Goal: Information Seeking & Learning: Learn about a topic

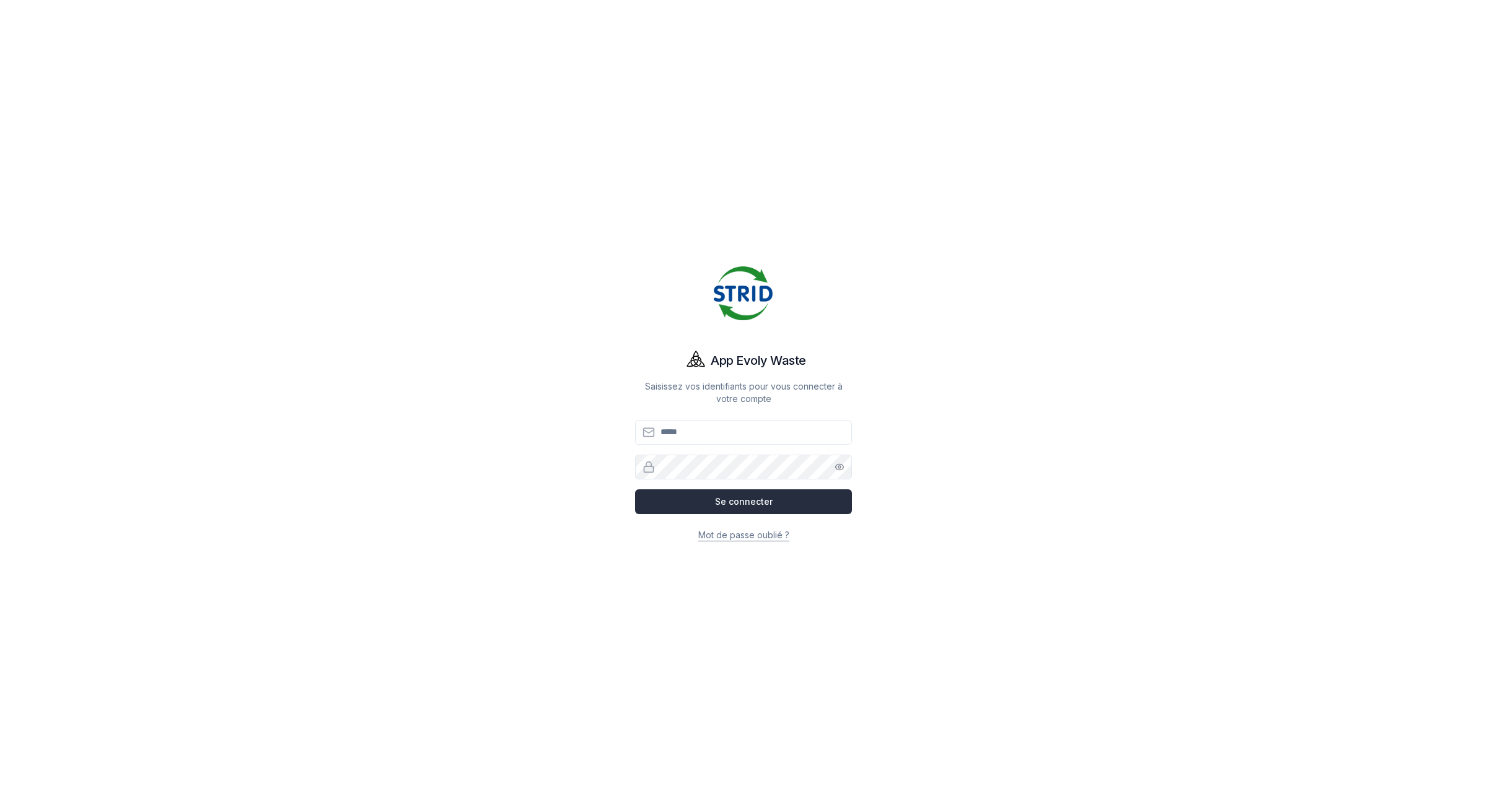
type input "**********"
click at [738, 502] on button "Se connecter" at bounding box center [743, 501] width 217 height 25
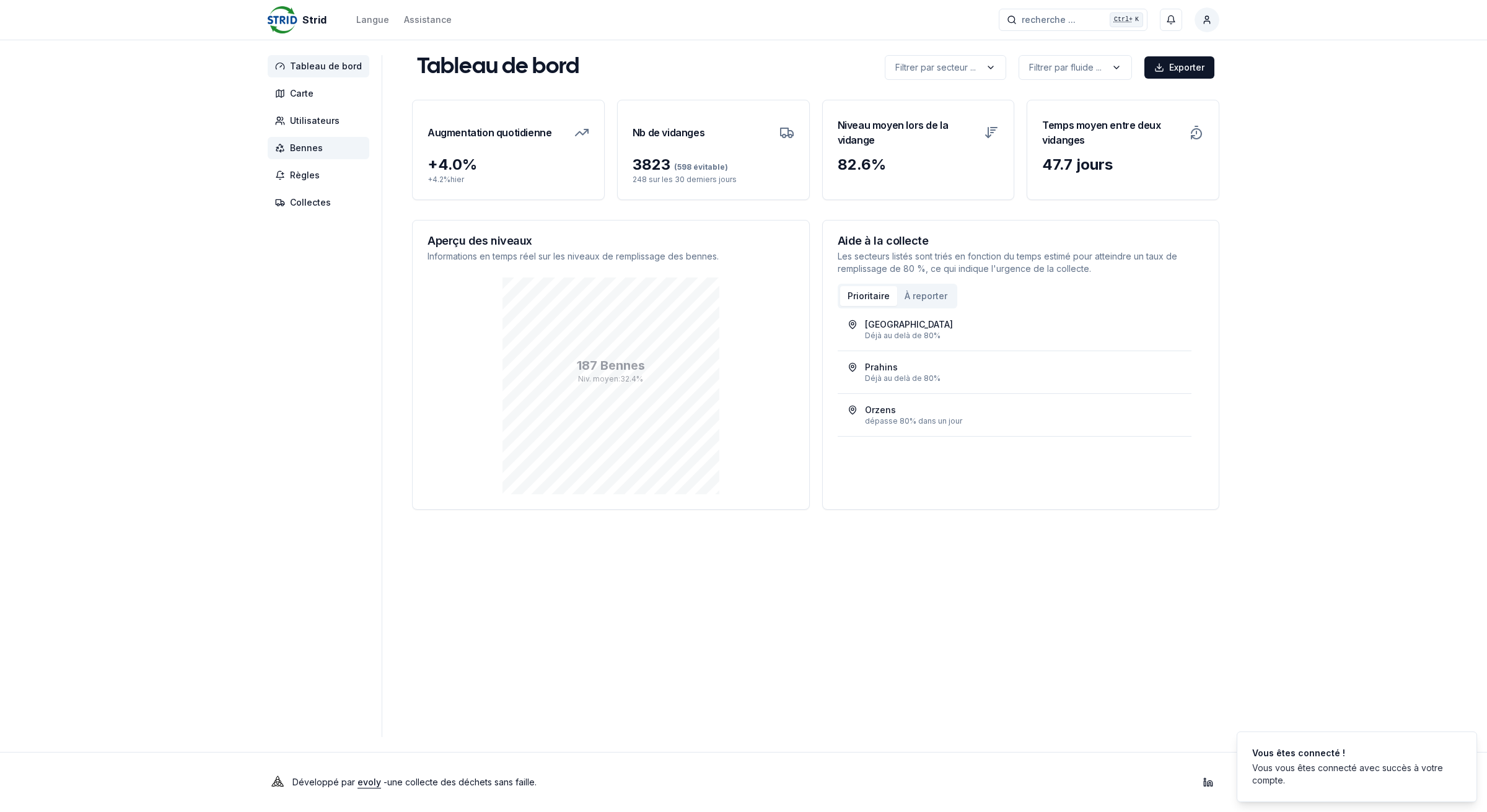
click at [298, 145] on span "Bennes" at bounding box center [306, 148] width 33 height 13
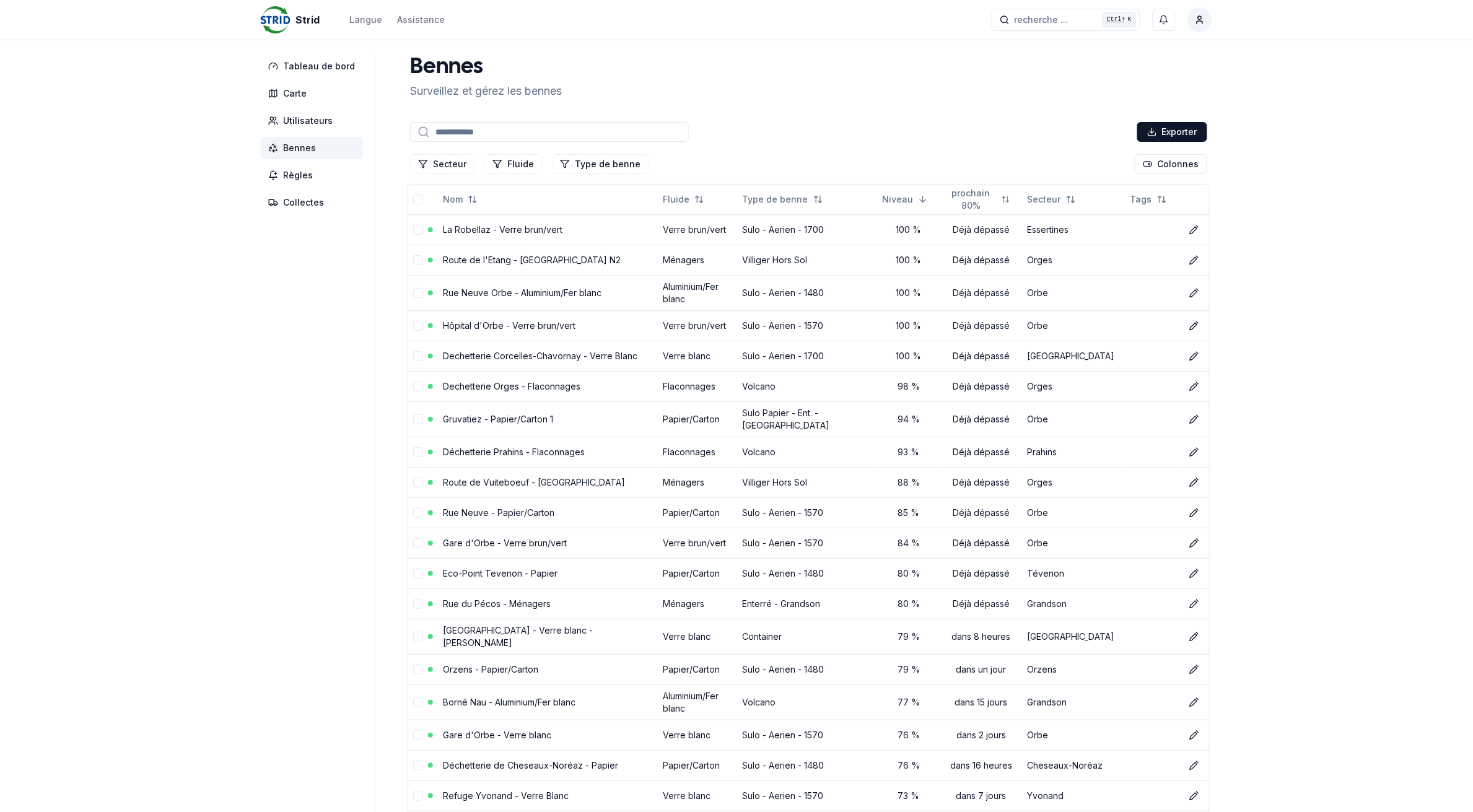
click at [477, 230] on link "La Robellaz - Verre brun/vert" at bounding box center [503, 229] width 119 height 11
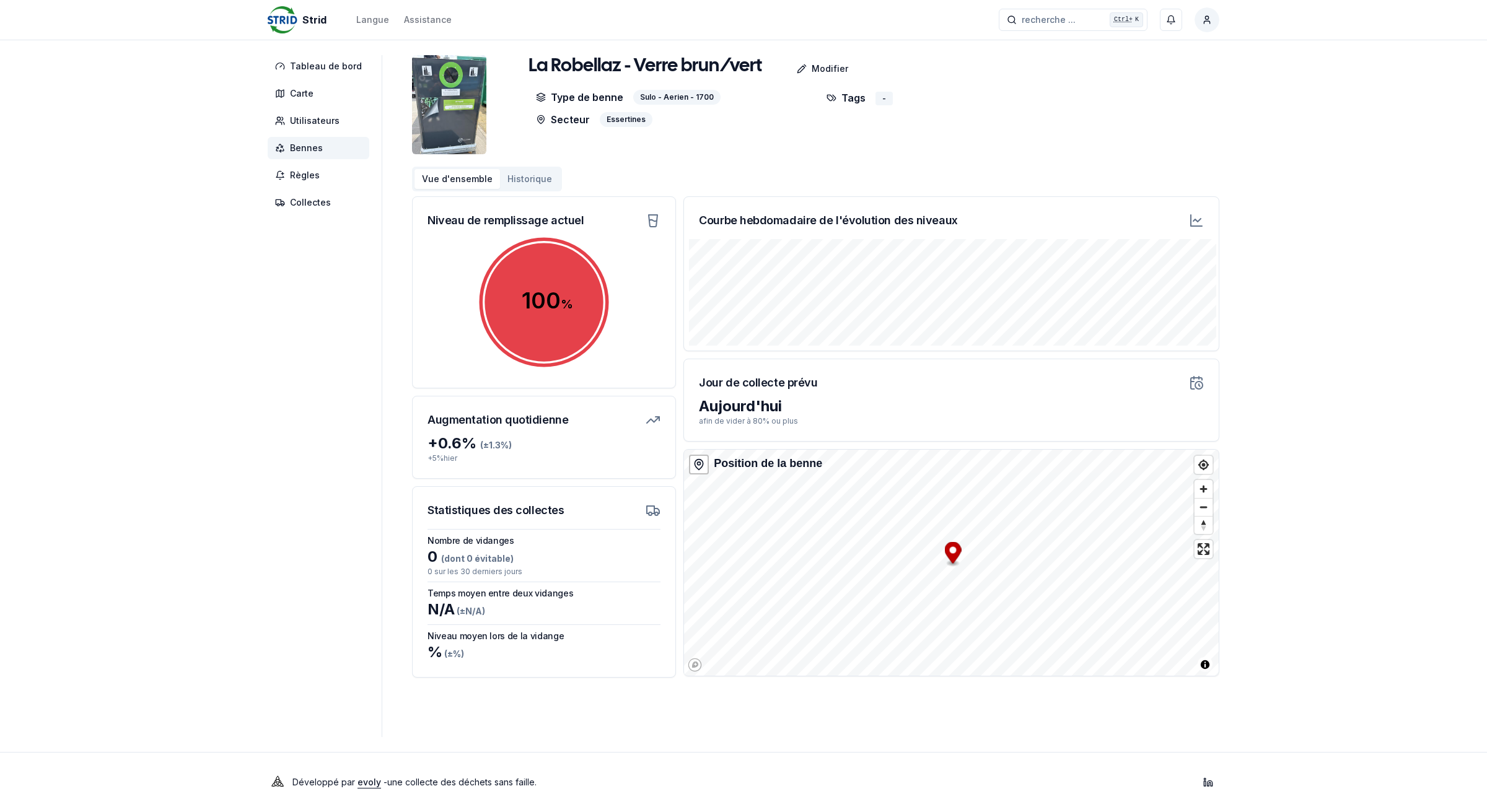
click at [297, 144] on span "Bennes" at bounding box center [306, 148] width 33 height 13
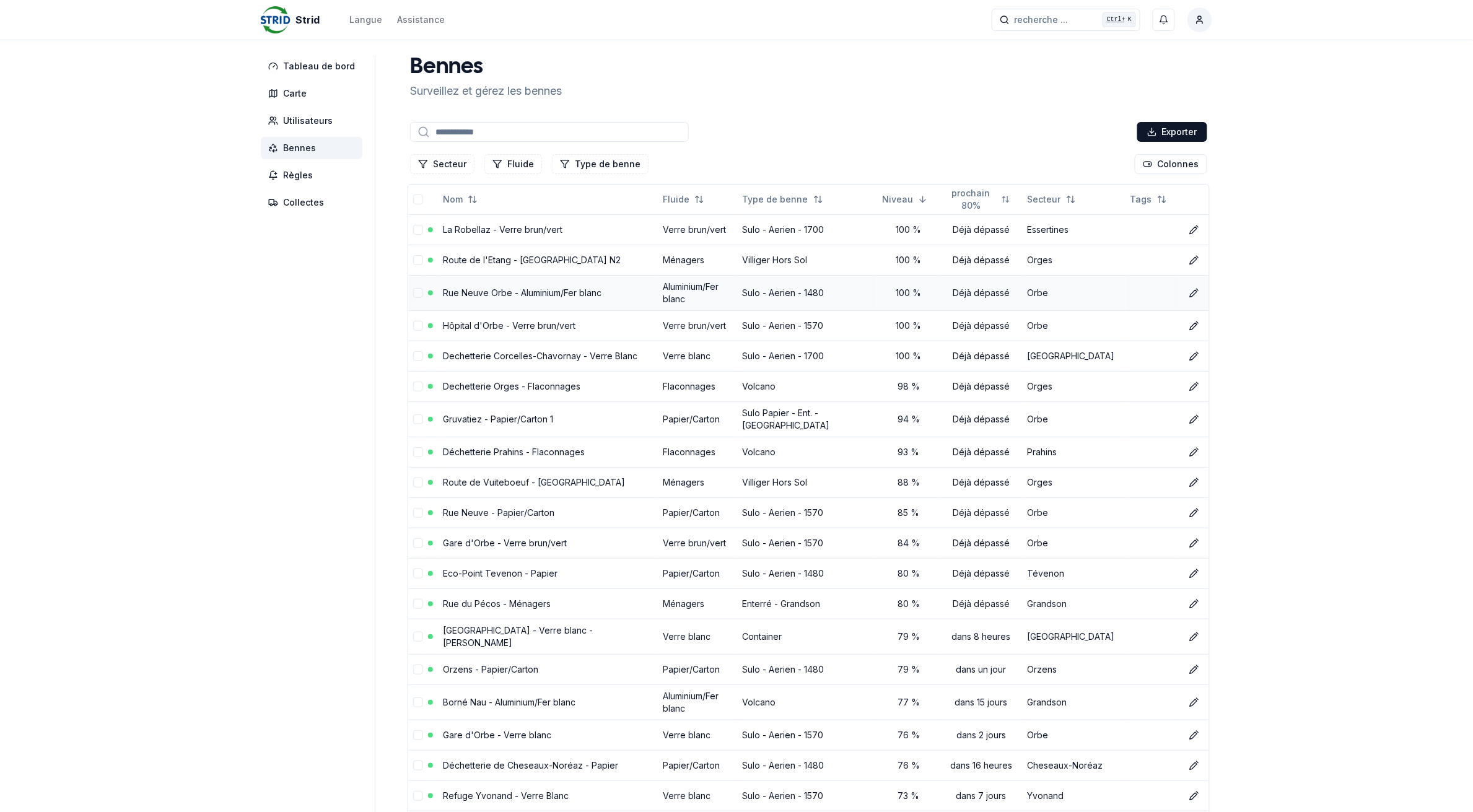
click at [459, 293] on link "Rue Neuve Orbe - Aluminium/Fer blanc" at bounding box center [522, 292] width 159 height 11
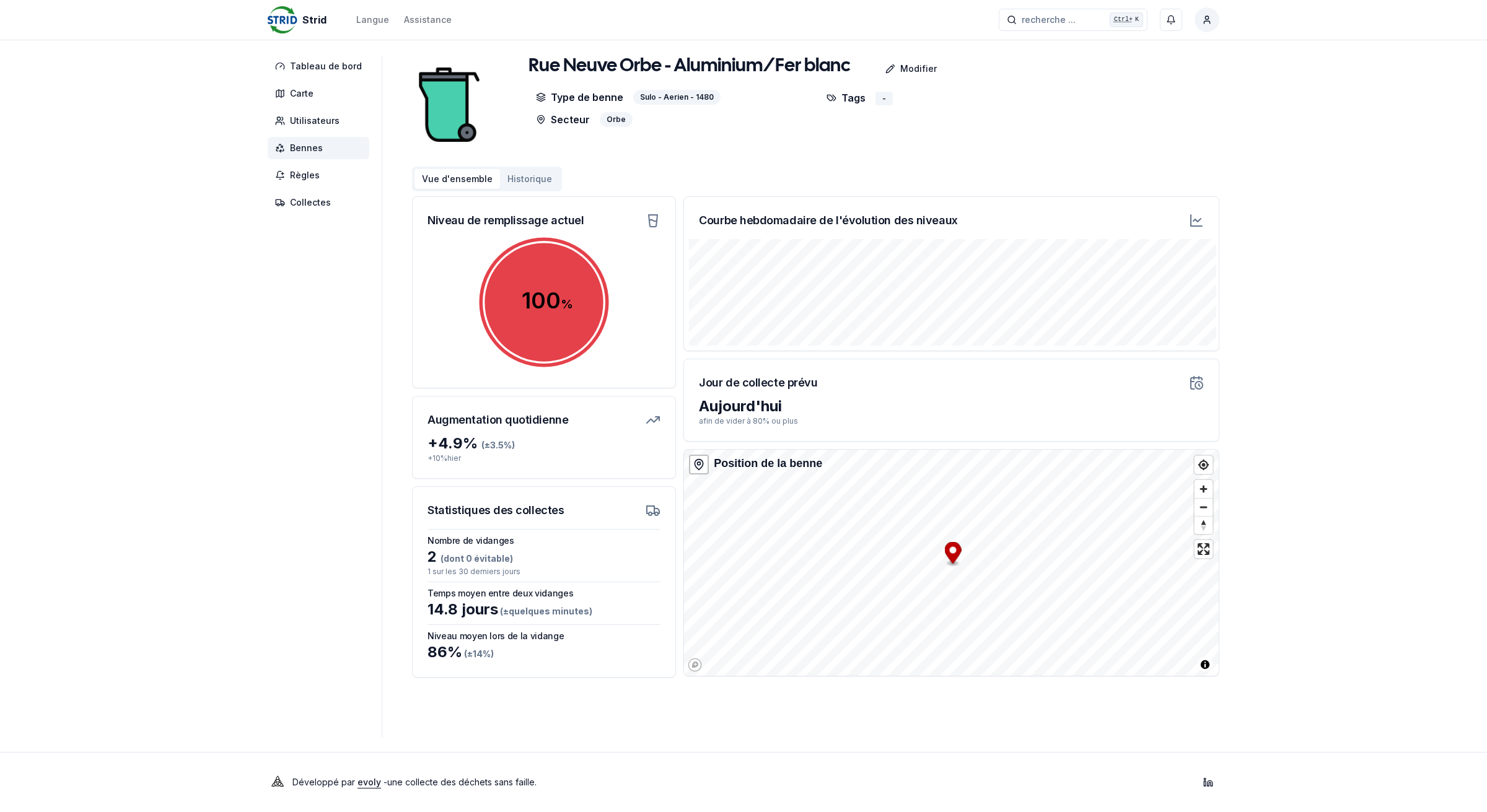
click at [524, 181] on button "Historique" at bounding box center [529, 179] width 59 height 20
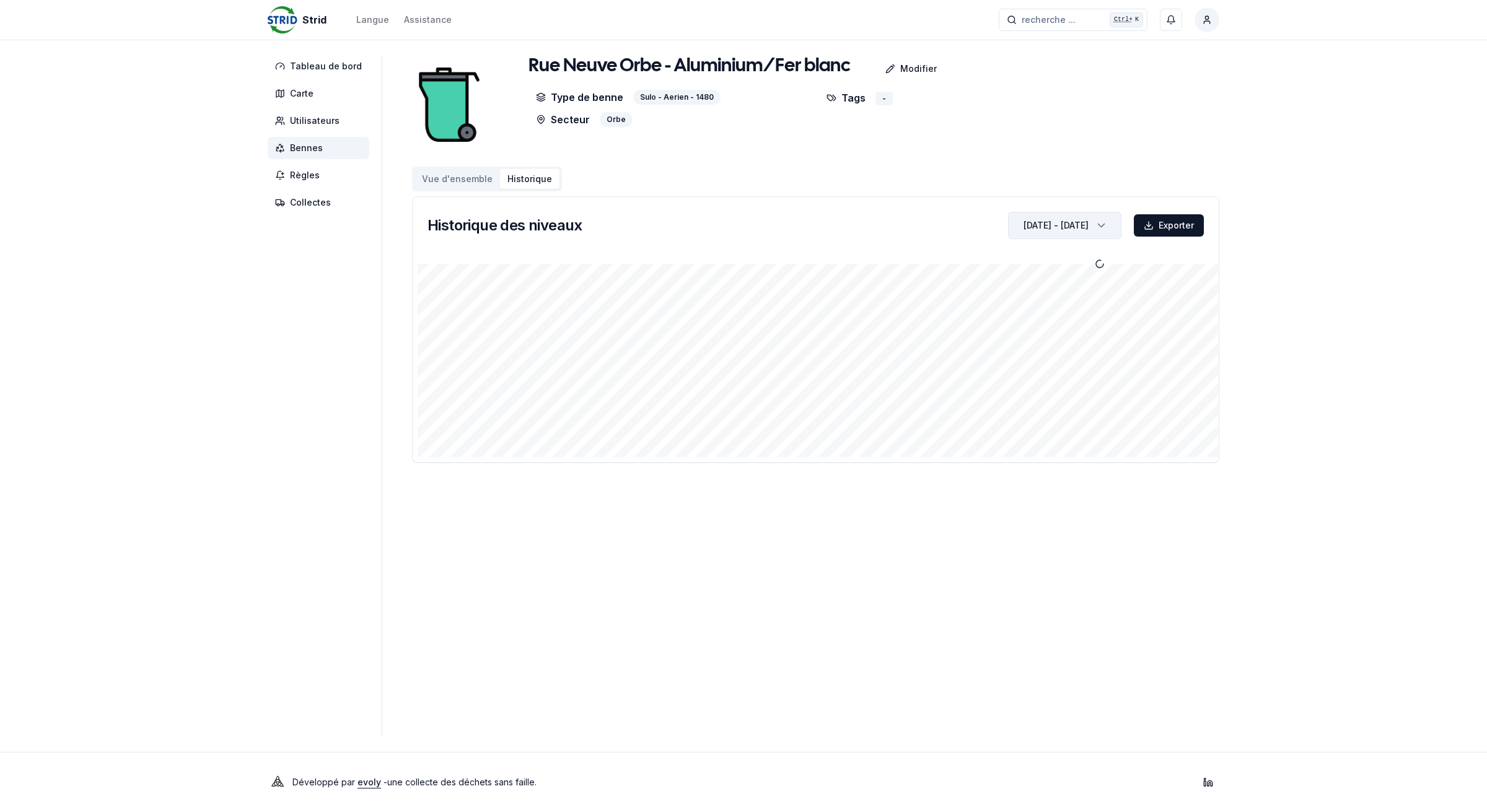
click at [1023, 225] on div "[DATE] - [DATE]" at bounding box center [1056, 226] width 65 height 13
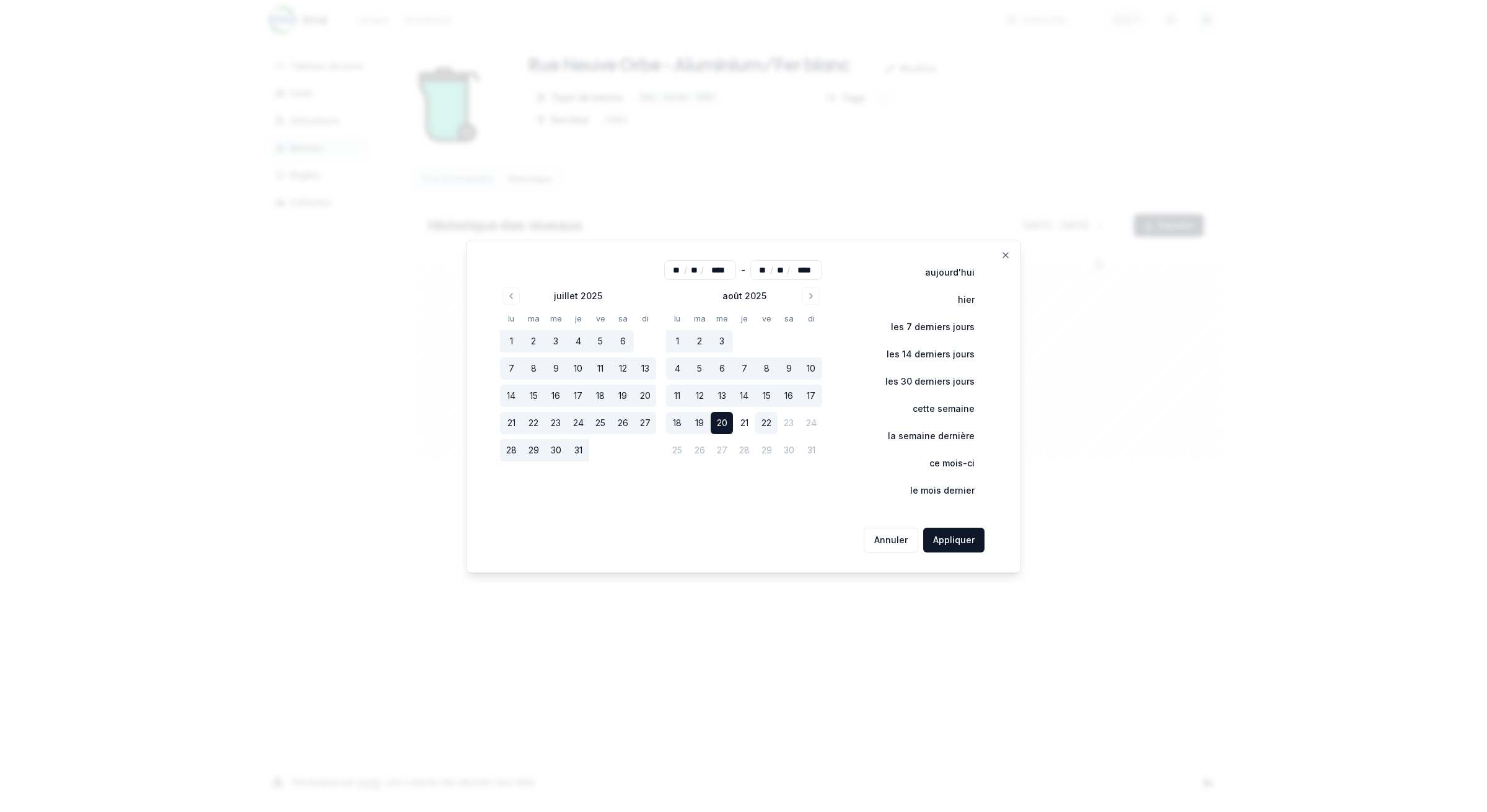
click at [766, 424] on button "22" at bounding box center [766, 423] width 23 height 23
type input "**"
click at [961, 540] on button "Appliquer" at bounding box center [953, 540] width 61 height 25
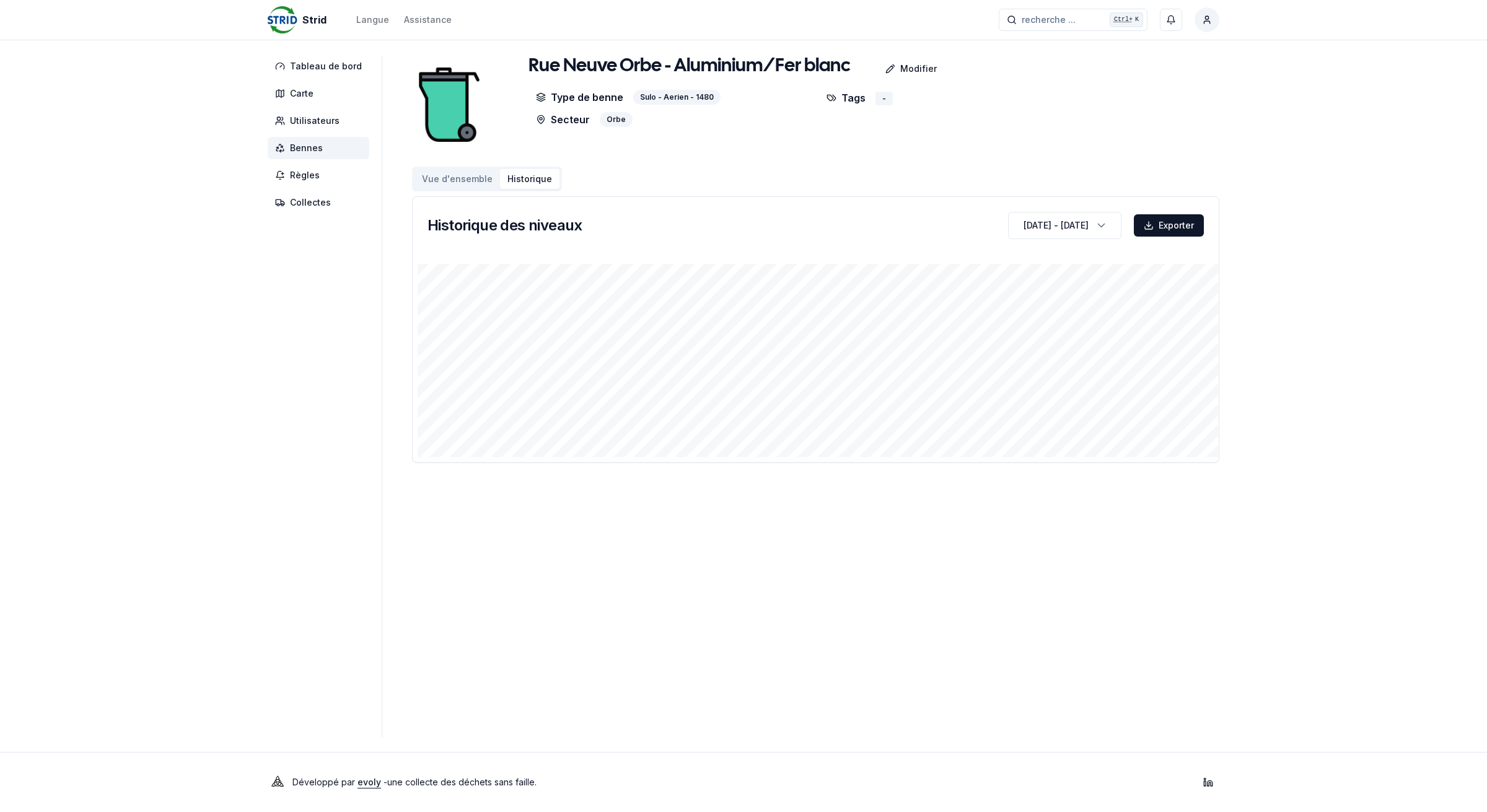
click at [275, 146] on icon at bounding box center [280, 148] width 10 height 10
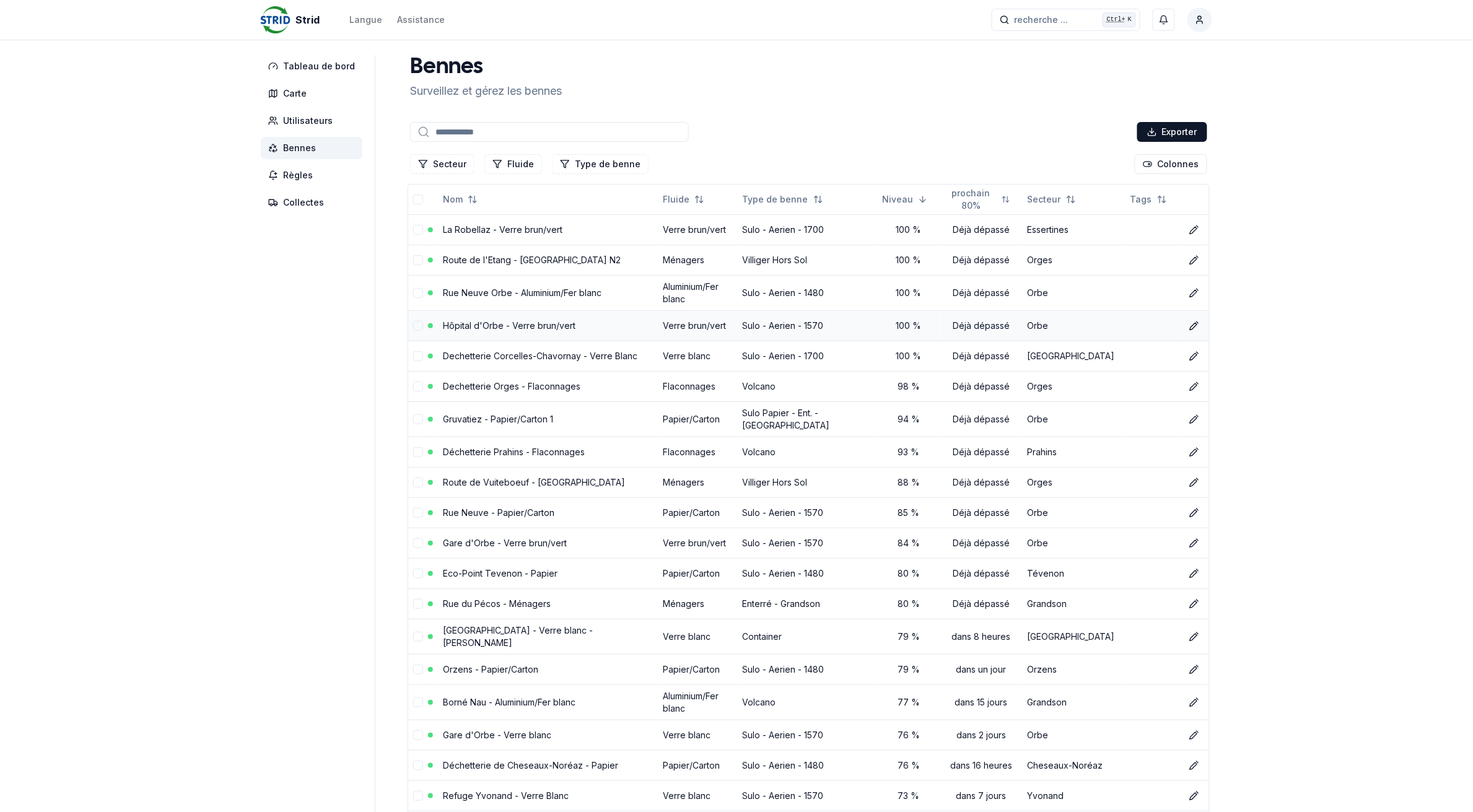
click at [481, 327] on link "Hôpital d'Orbe - Verre brun/vert" at bounding box center [510, 325] width 133 height 11
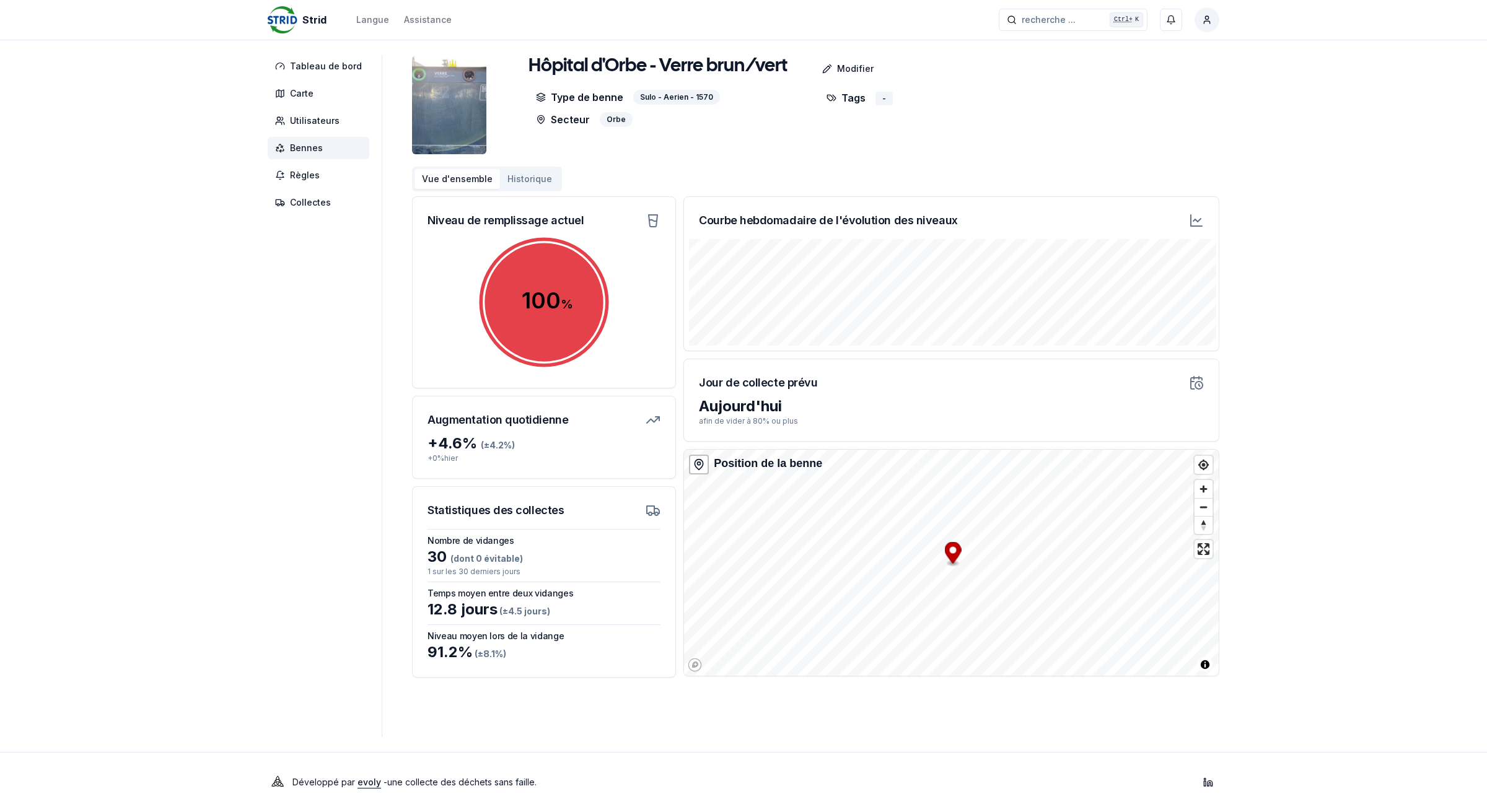
click at [348, 152] on span "Bennes" at bounding box center [318, 148] width 102 height 23
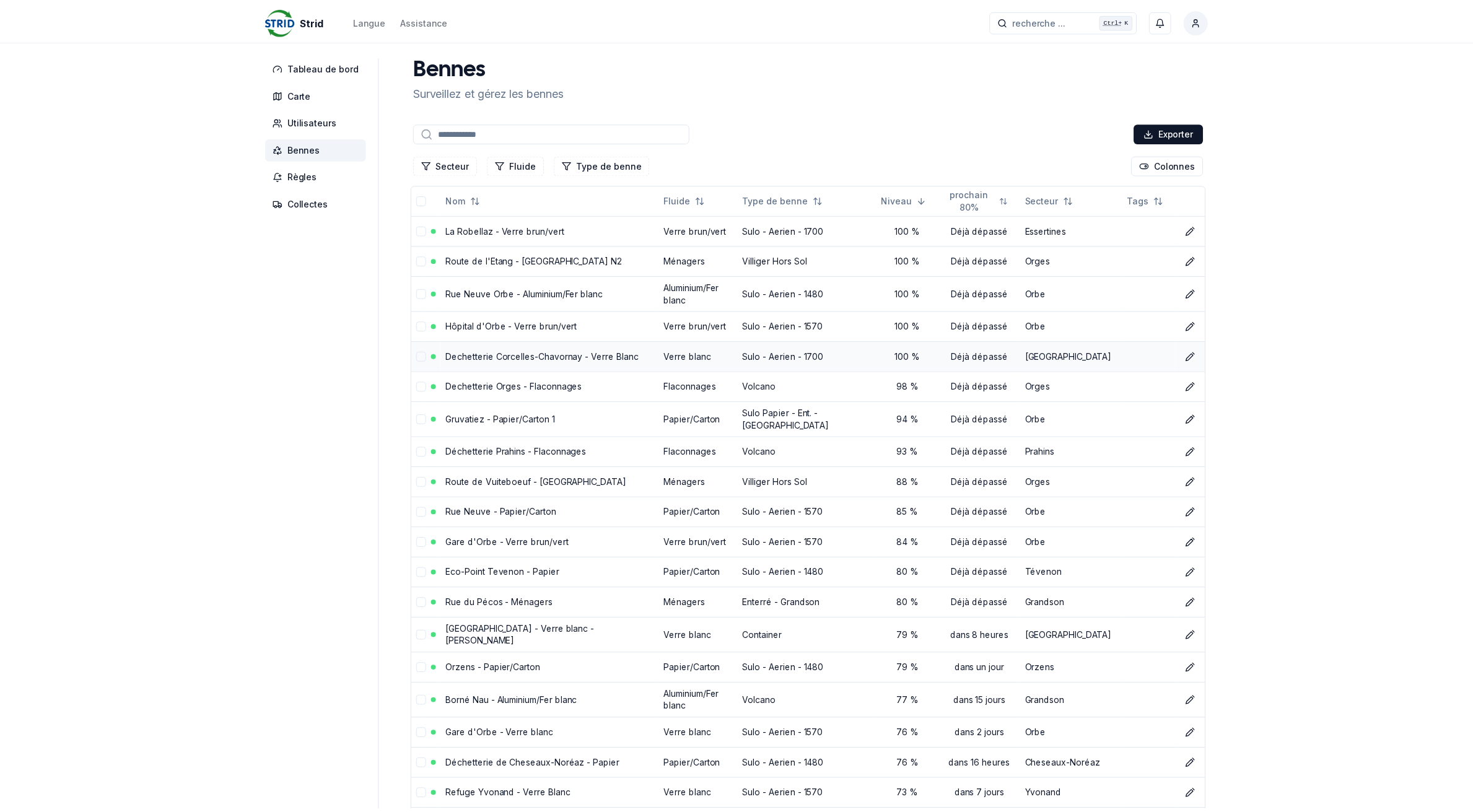
scroll to position [78, 0]
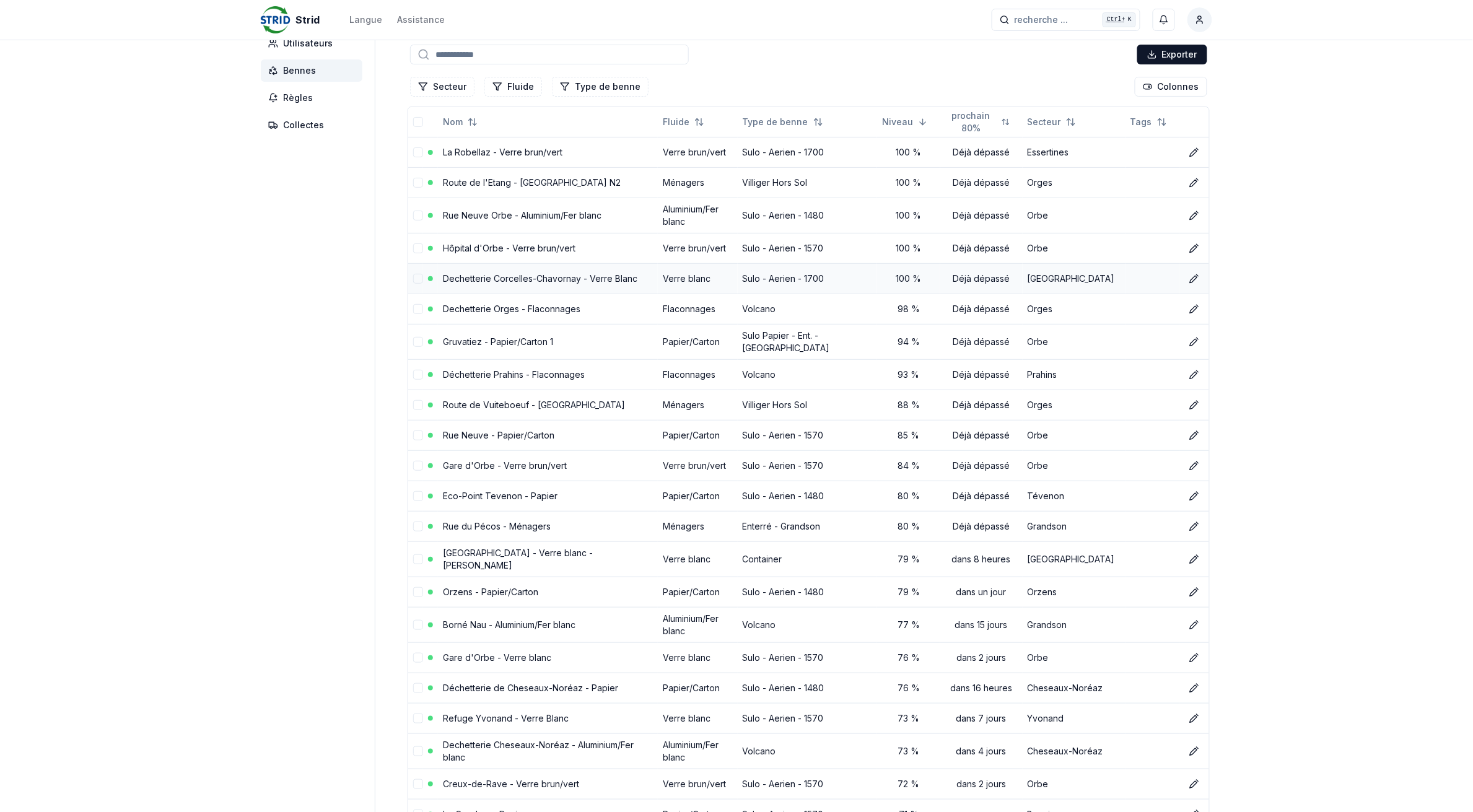
click at [446, 277] on link "Dechetterie Corcelles-Chavornay - Verre Blanc" at bounding box center [541, 278] width 195 height 11
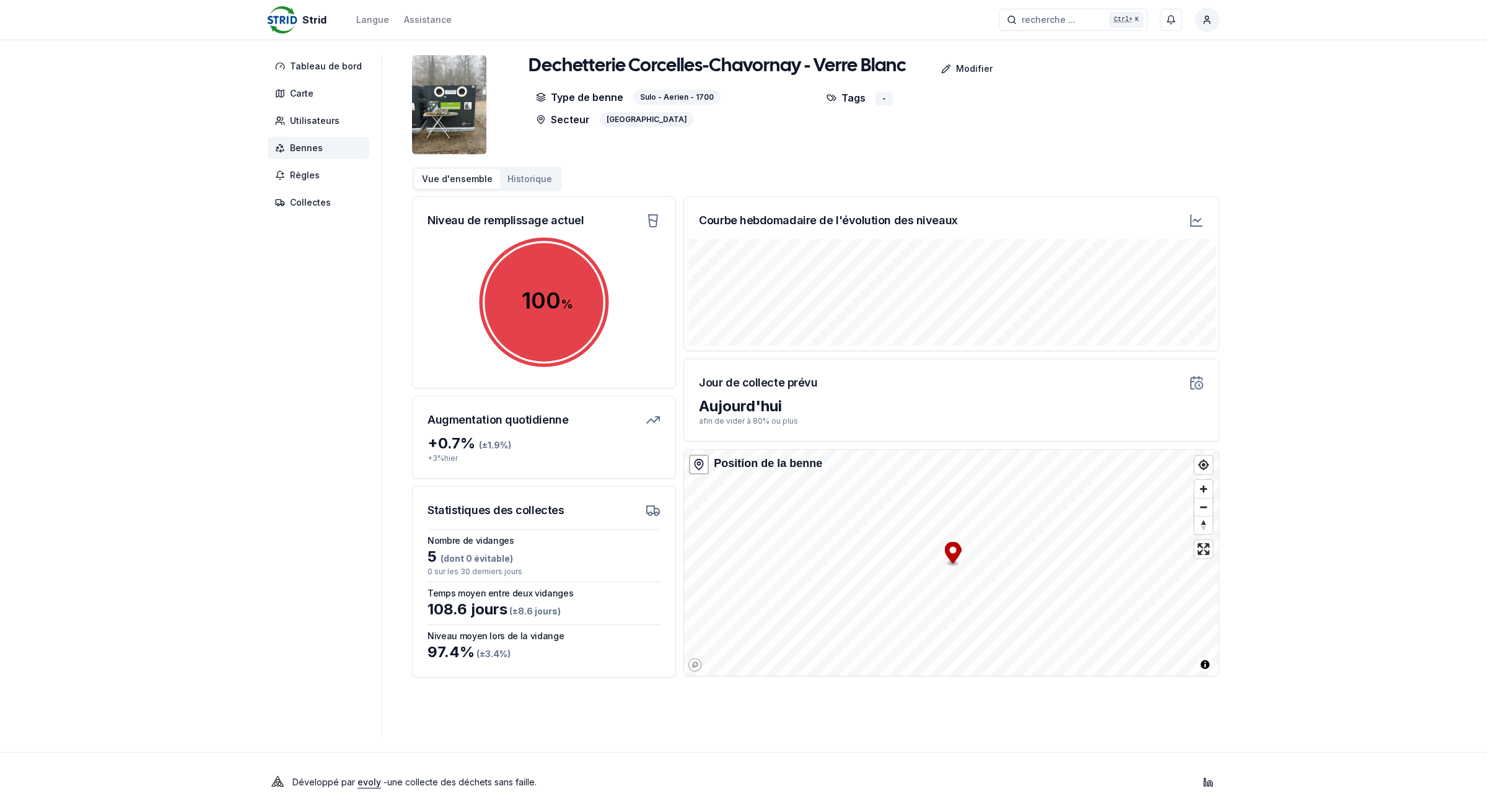
click at [311, 146] on span "Bennes" at bounding box center [306, 148] width 33 height 13
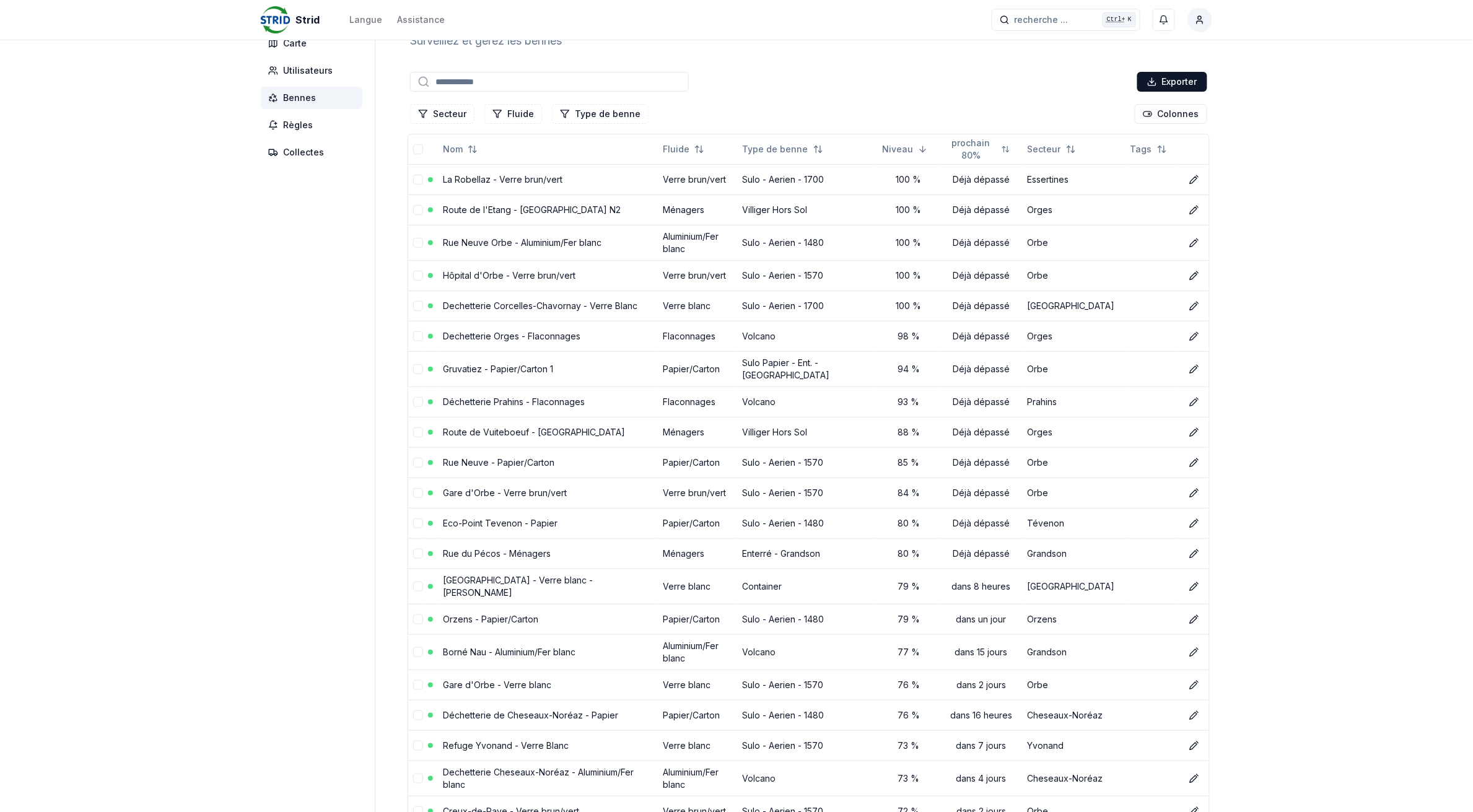
scroll to position [78, 0]
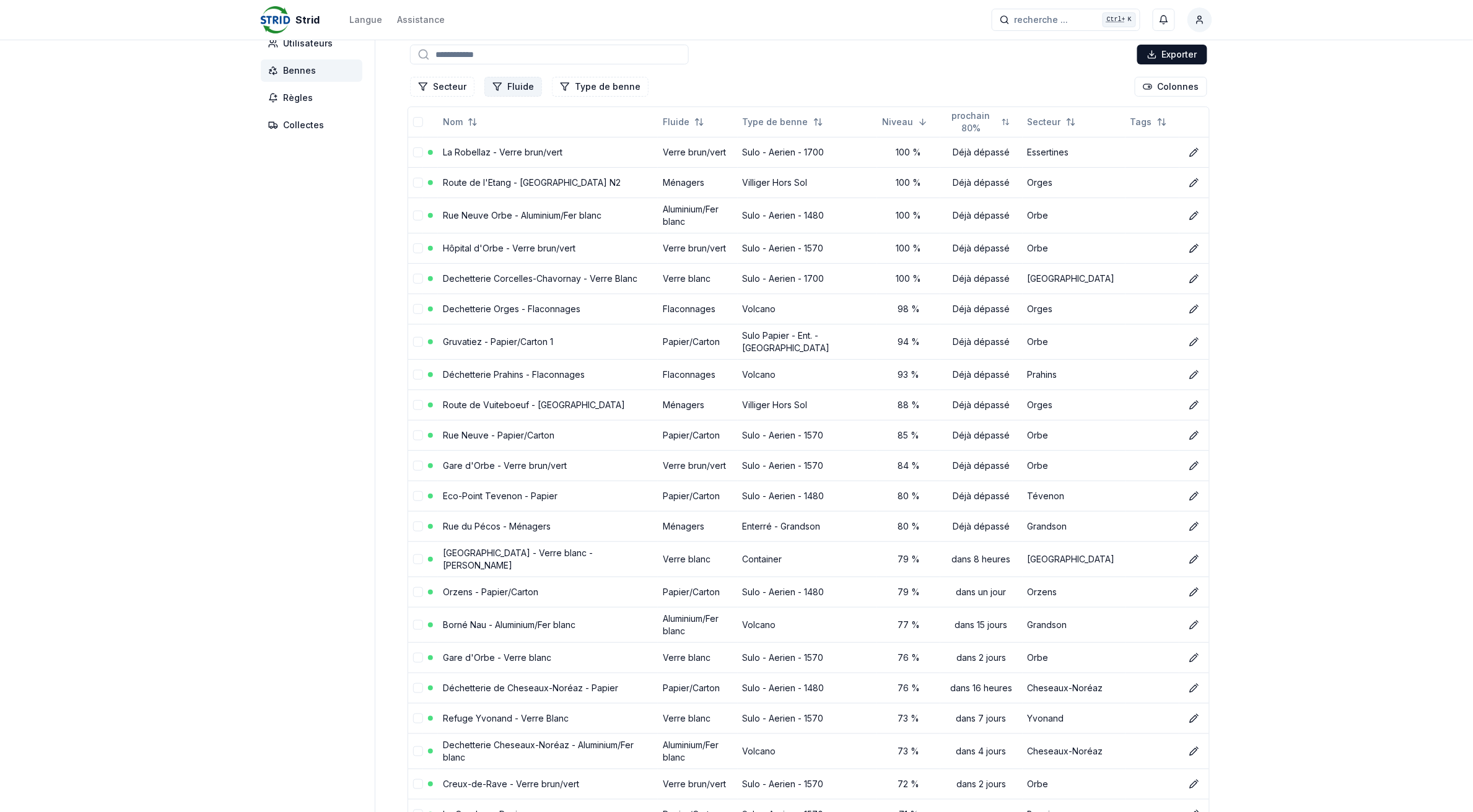
click at [493, 85] on icon "Filtrer les lignes" at bounding box center [498, 87] width 10 height 10
click at [490, 140] on div "Suggestions" at bounding box center [493, 140] width 10 height 10
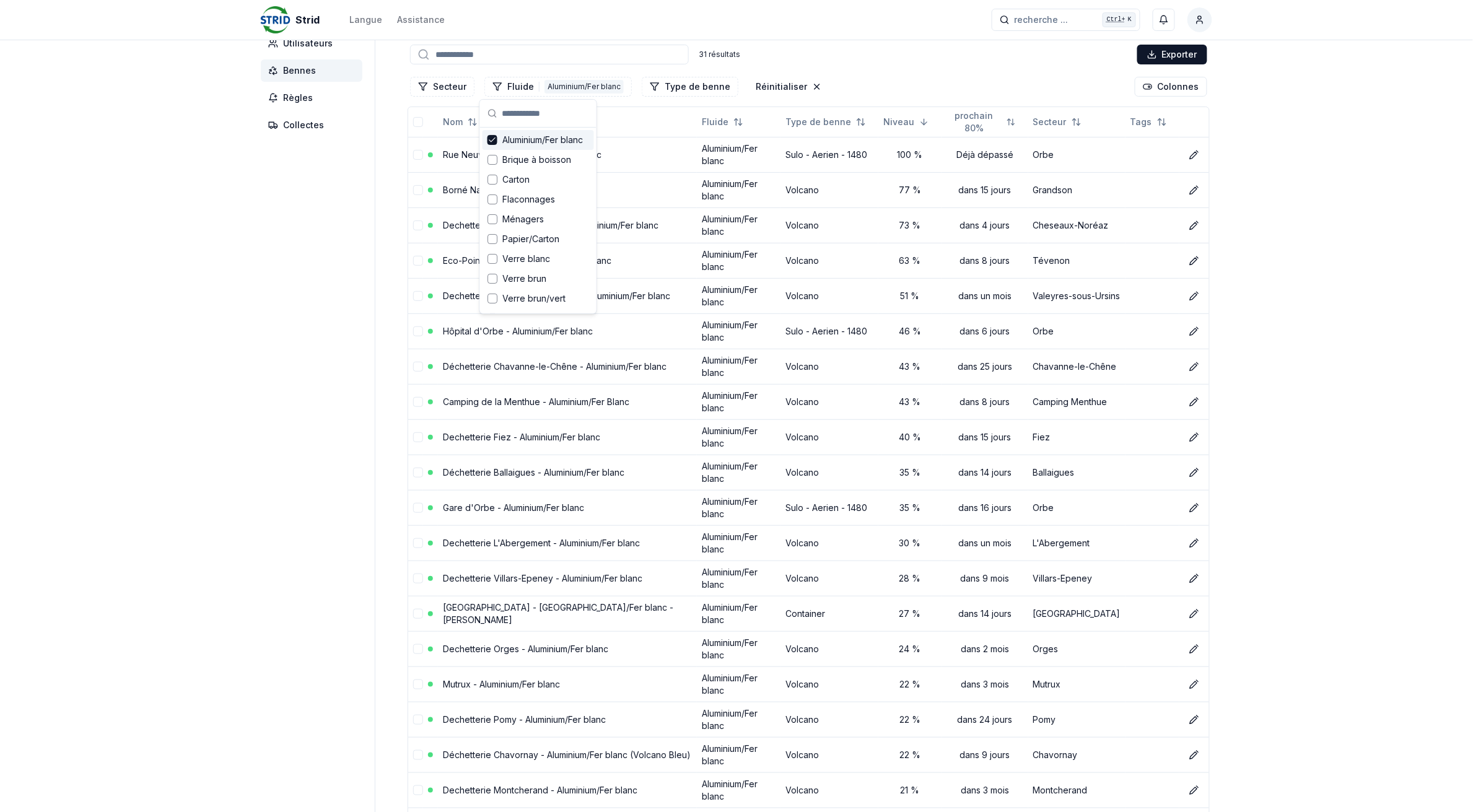
click at [215, 261] on div "Strid Langue Assistance recherche ... recherche ... Ctrl+ K [PERSON_NAME] Table…" at bounding box center [736, 630] width 1473 height 1416
click at [534, 154] on link "Rue Neuve Orbe - Aluminium/Fer blanc" at bounding box center [522, 154] width 159 height 11
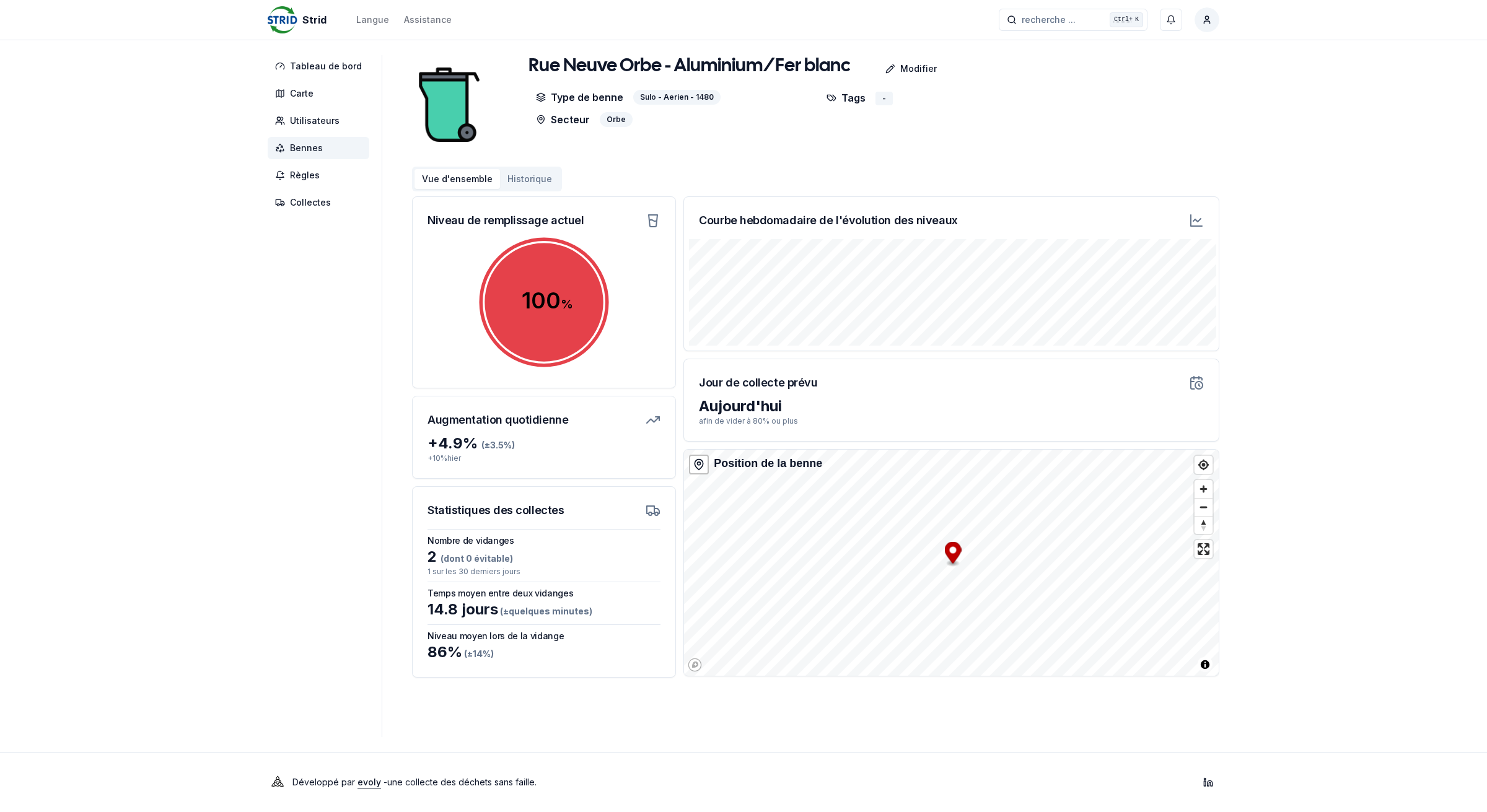
click at [522, 180] on button "Historique" at bounding box center [529, 179] width 59 height 20
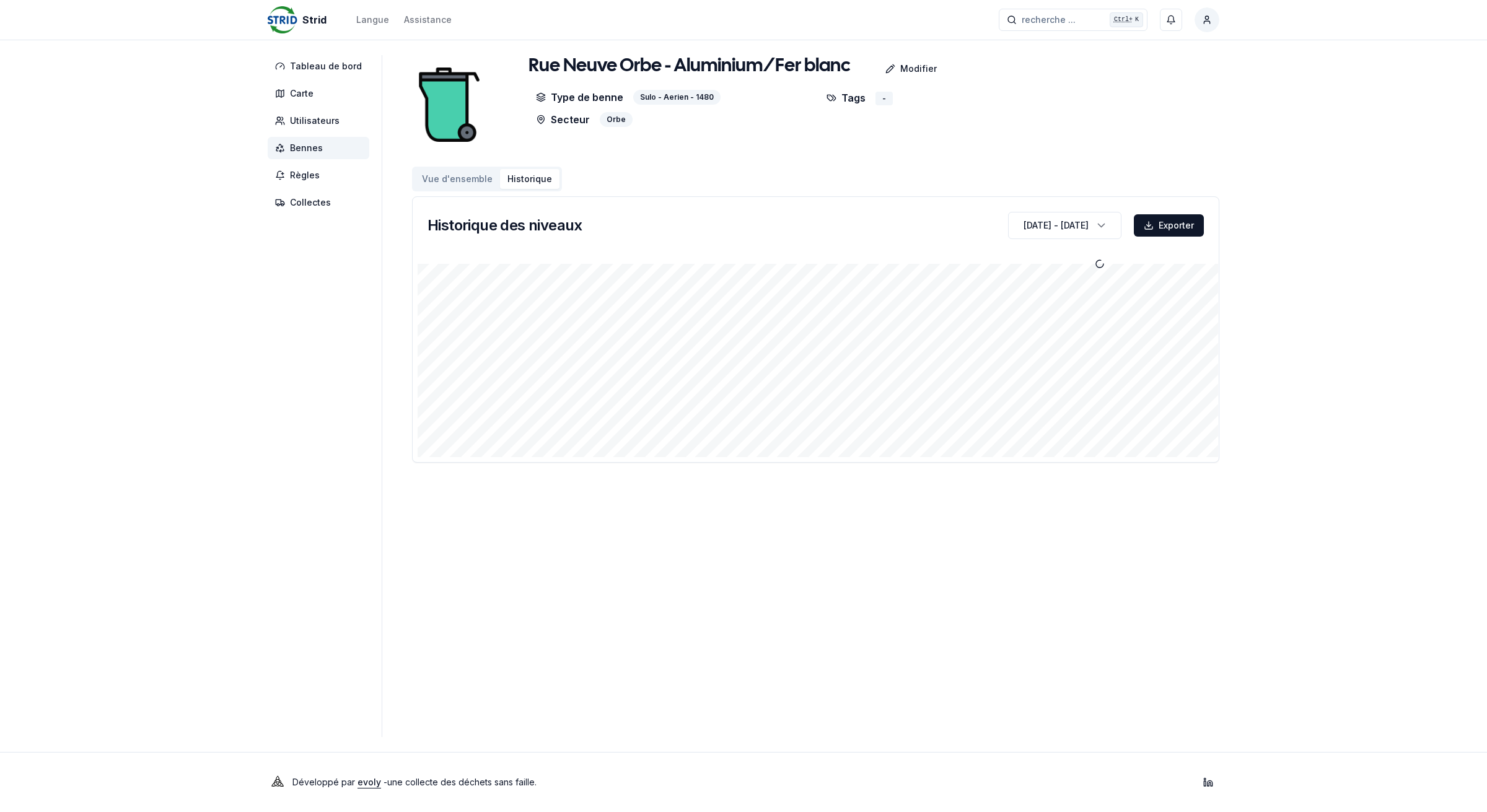
click at [306, 145] on span "Bennes" at bounding box center [306, 148] width 33 height 13
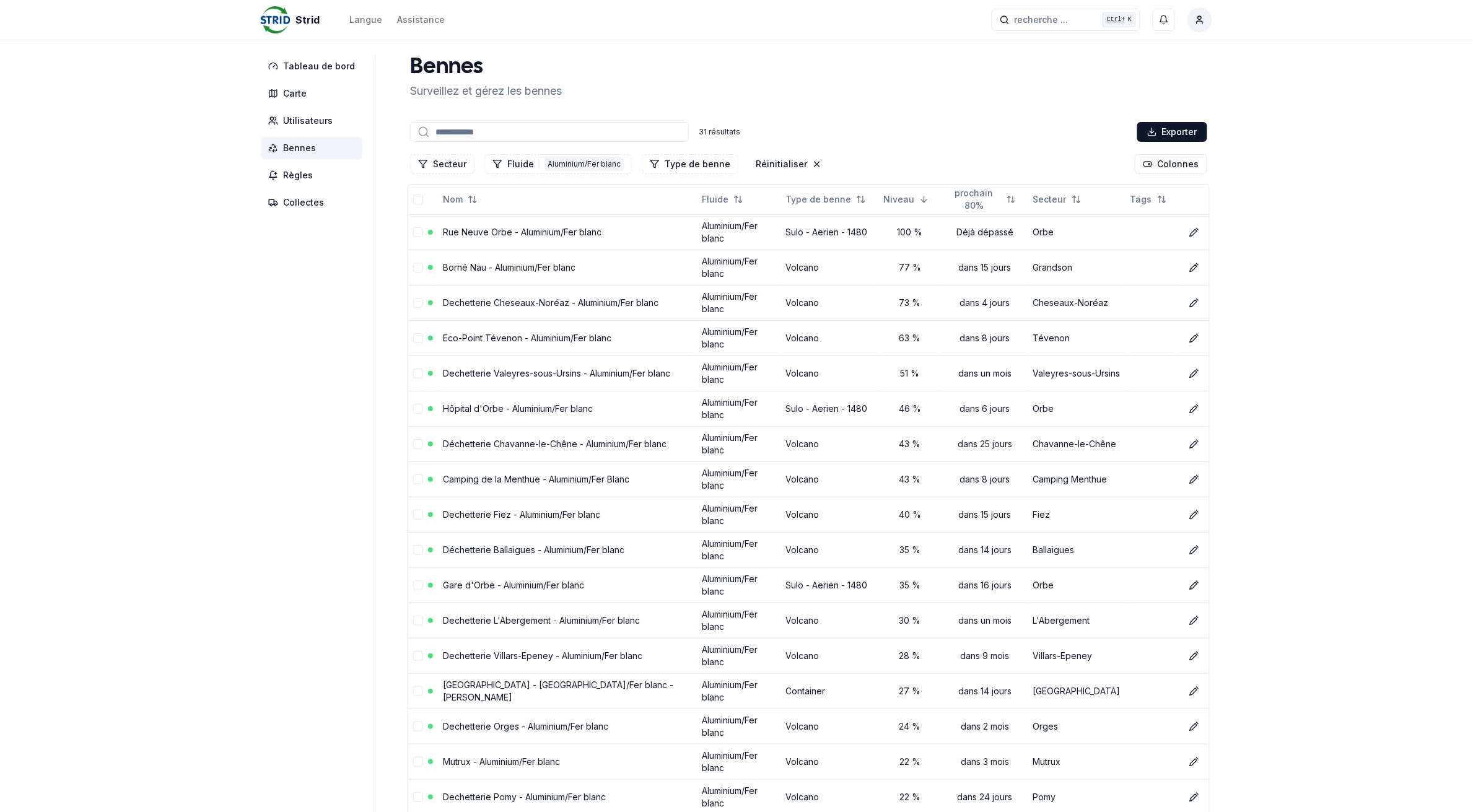
click at [534, 152] on div "Secteur Fluide 1 Aluminium/Fer blanc Type de benne Réinitialiser Colonnes" at bounding box center [809, 164] width 802 height 25
click at [534, 162] on button "Fluide 1 Aluminium/Fer blanc" at bounding box center [558, 164] width 148 height 20
click at [489, 215] on icon "Suggestions" at bounding box center [493, 217] width 8 height 10
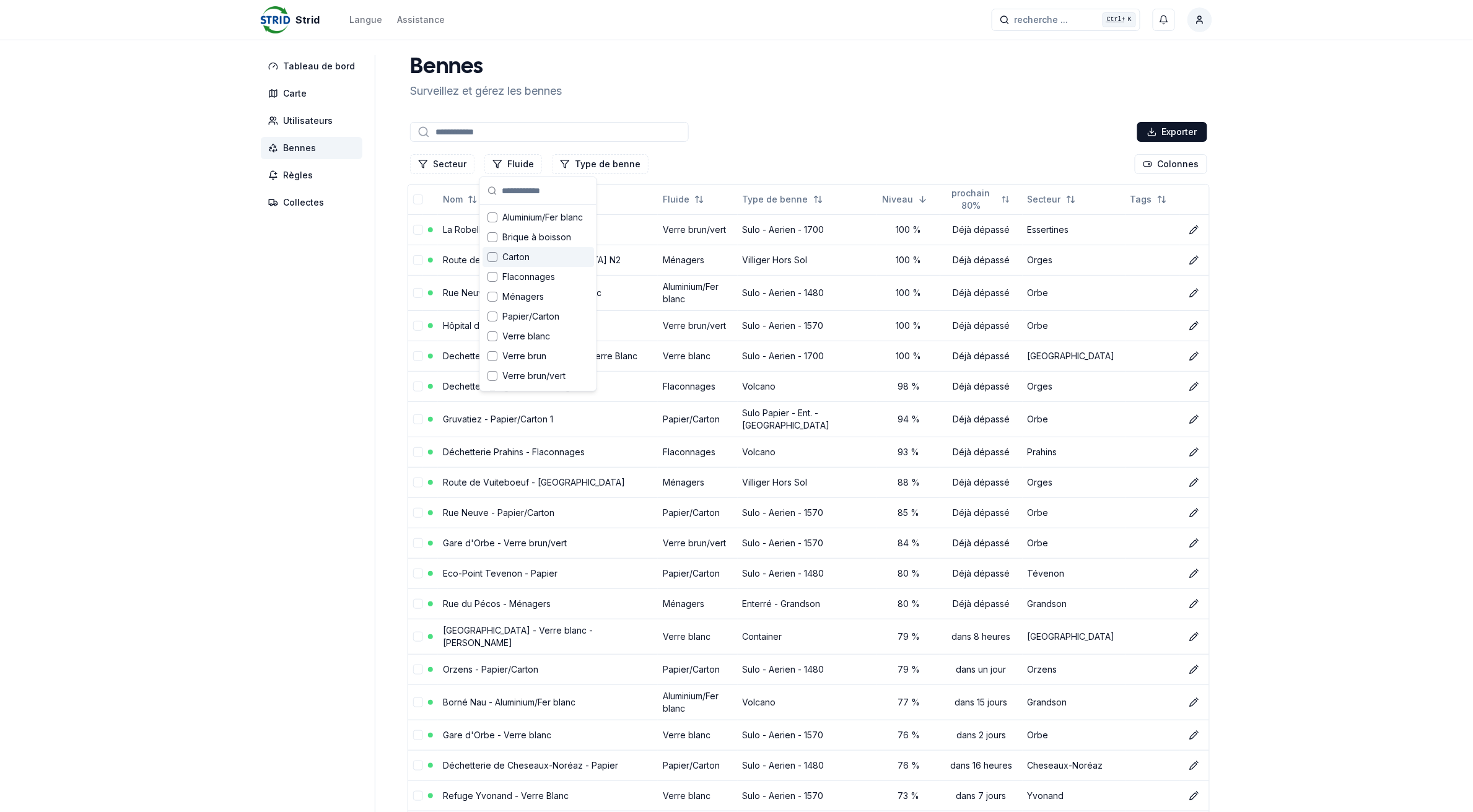
click at [493, 255] on div "Suggestions" at bounding box center [493, 257] width 10 height 10
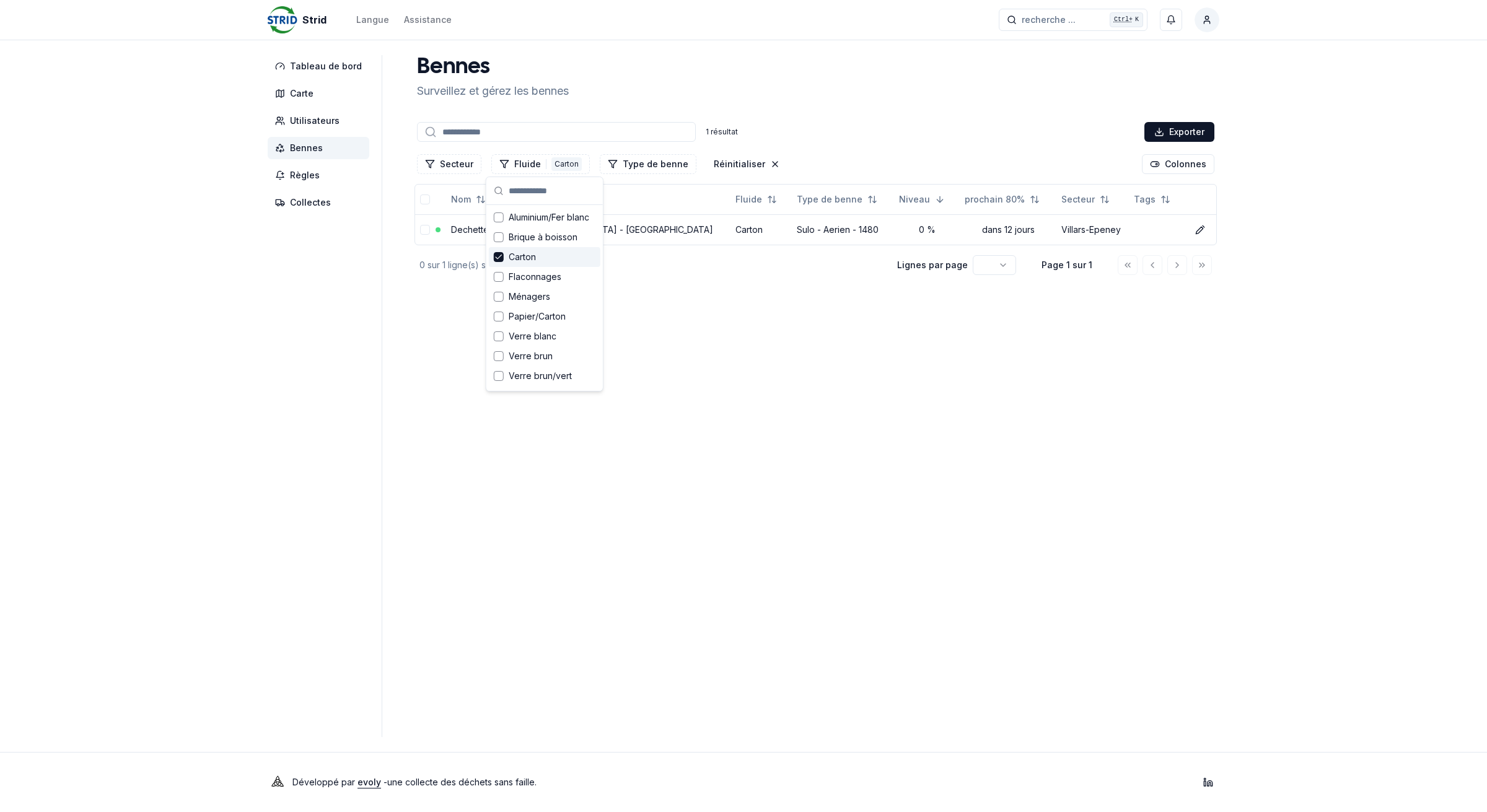
click at [497, 256] on icon "Suggestions" at bounding box center [498, 257] width 8 height 10
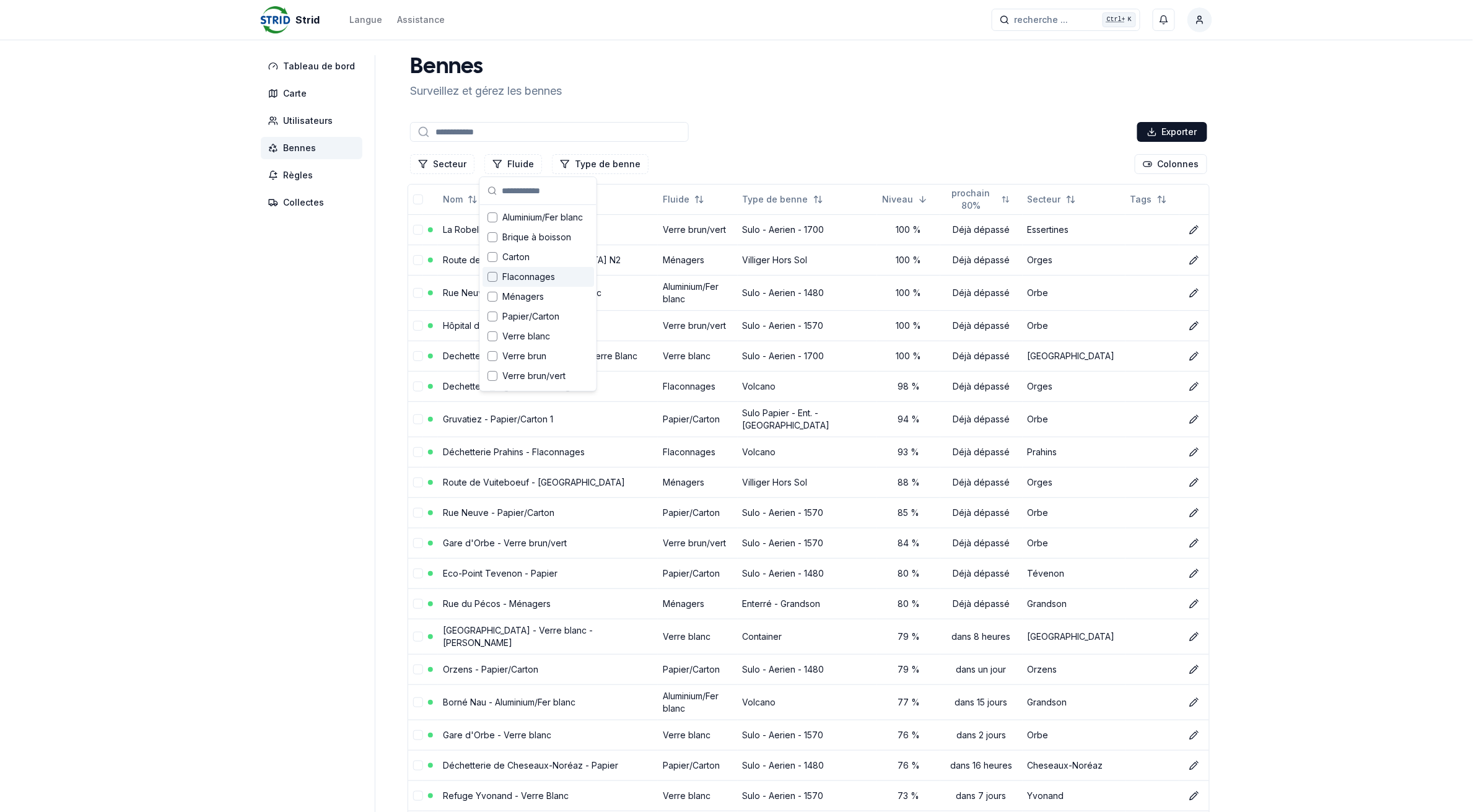
click at [491, 277] on div "Suggestions" at bounding box center [493, 277] width 10 height 10
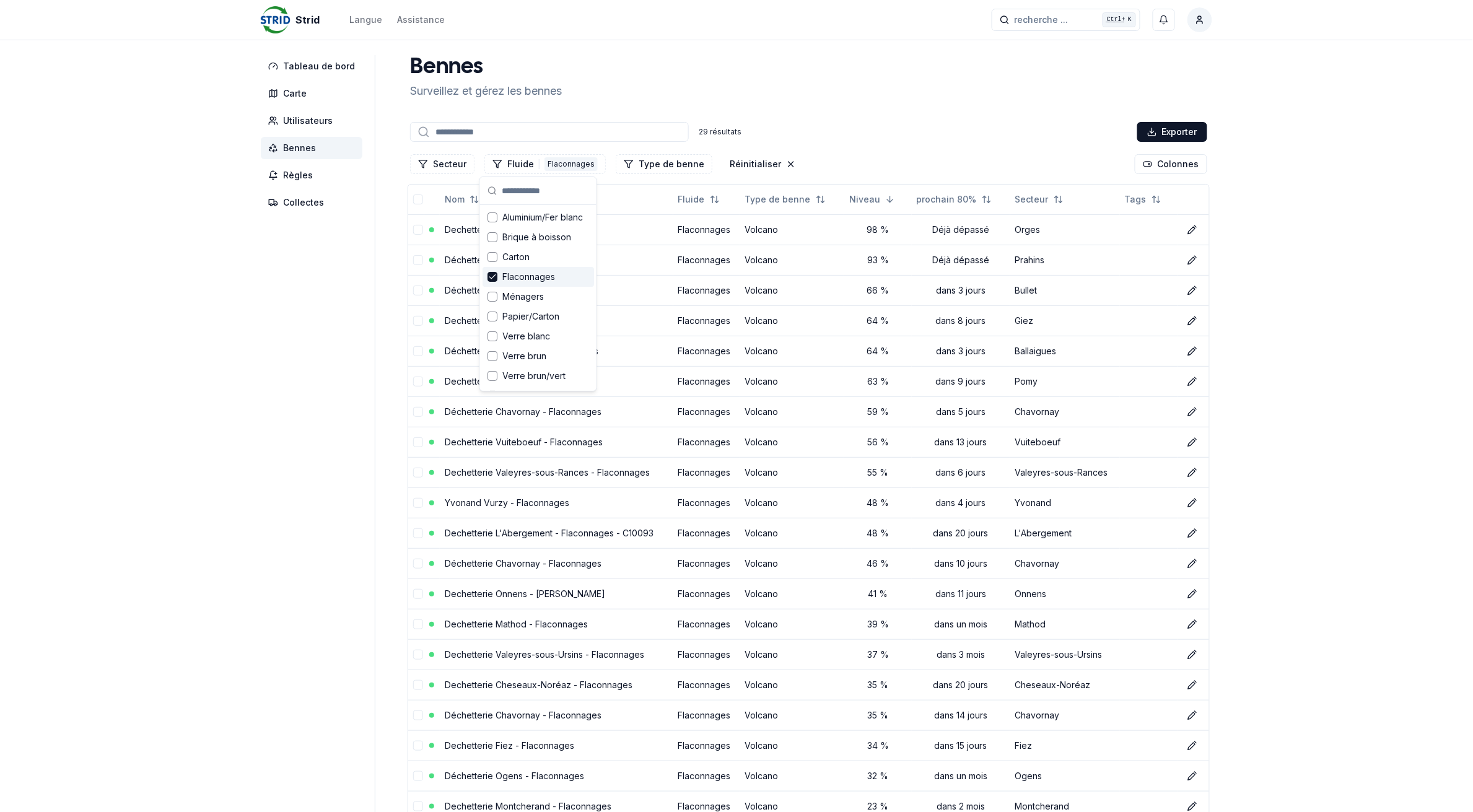
click at [224, 286] on div "Strid Langue Assistance recherche ... recherche ... Ctrl+ K [PERSON_NAME] Table…" at bounding box center [736, 601] width 1473 height 1202
click at [547, 163] on div "Flaconnages" at bounding box center [571, 164] width 53 height 13
click at [488, 277] on icon "Suggestions" at bounding box center [493, 277] width 8 height 10
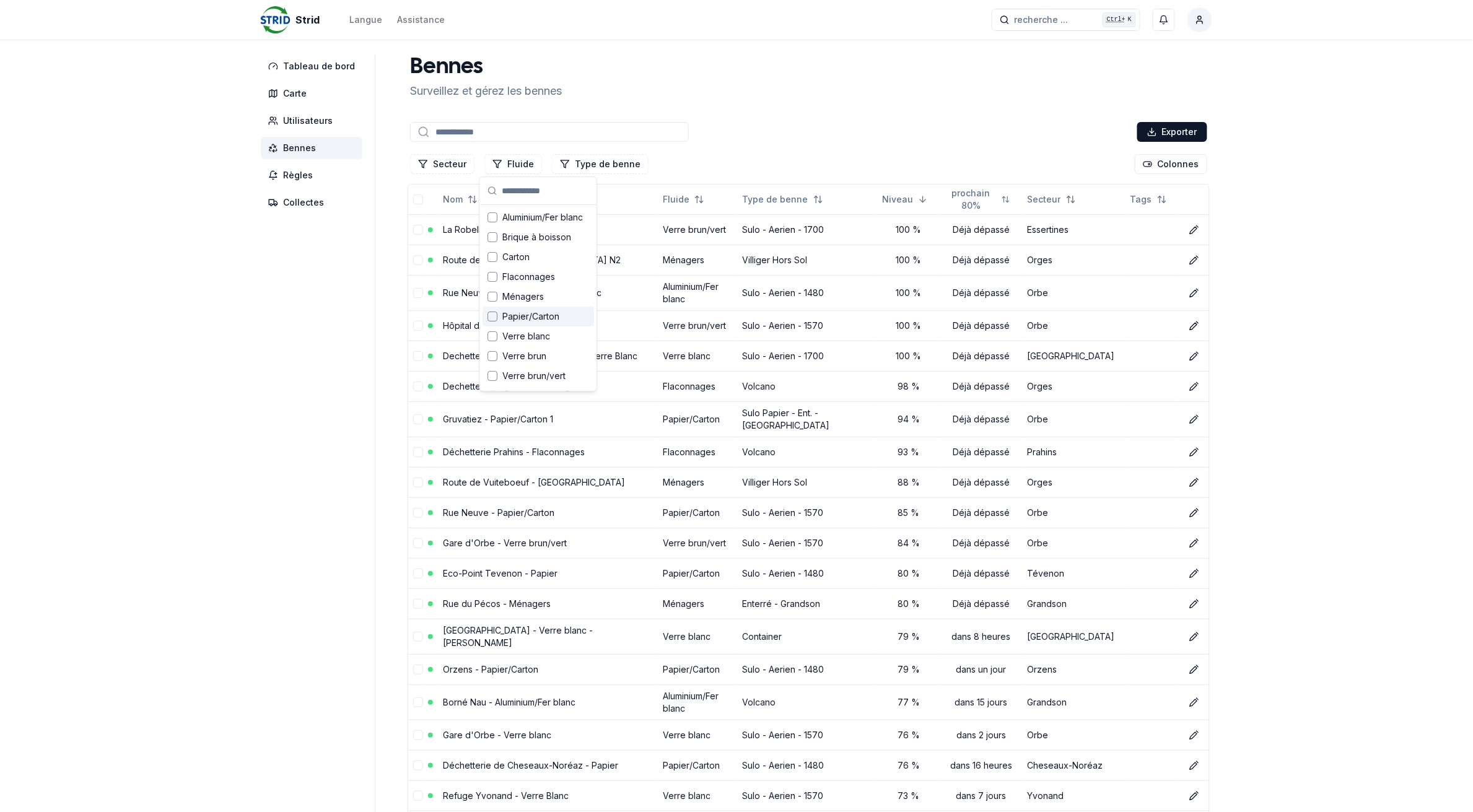
click at [493, 317] on div "Suggestions" at bounding box center [493, 317] width 10 height 10
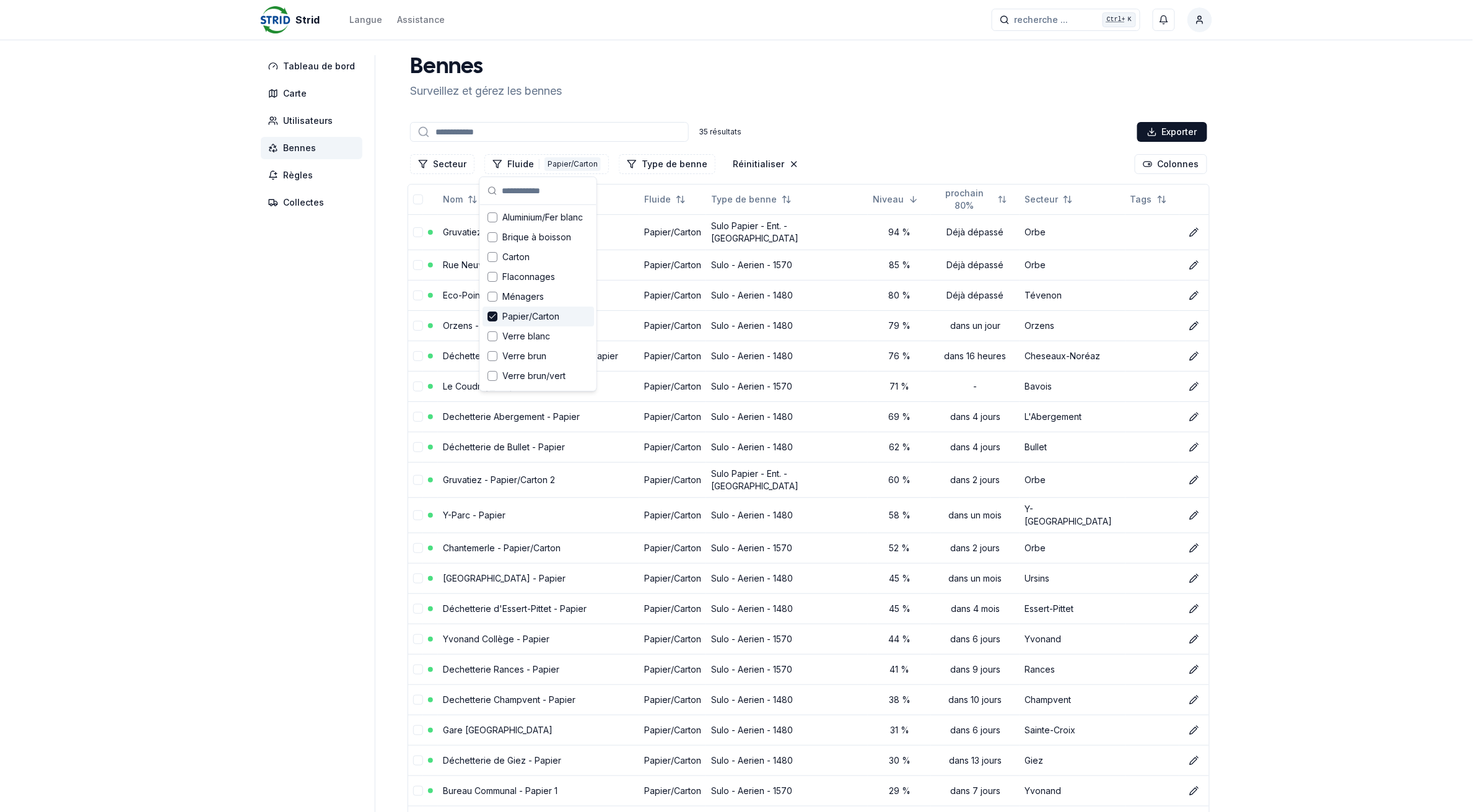
click at [319, 351] on aside "Tableau de bord Carte Utilisateurs Bennes Règles Collectes" at bounding box center [318, 694] width 114 height 1279
click at [473, 231] on link "Gruvatiez - Papier/Carton 1" at bounding box center [498, 231] width 110 height 11
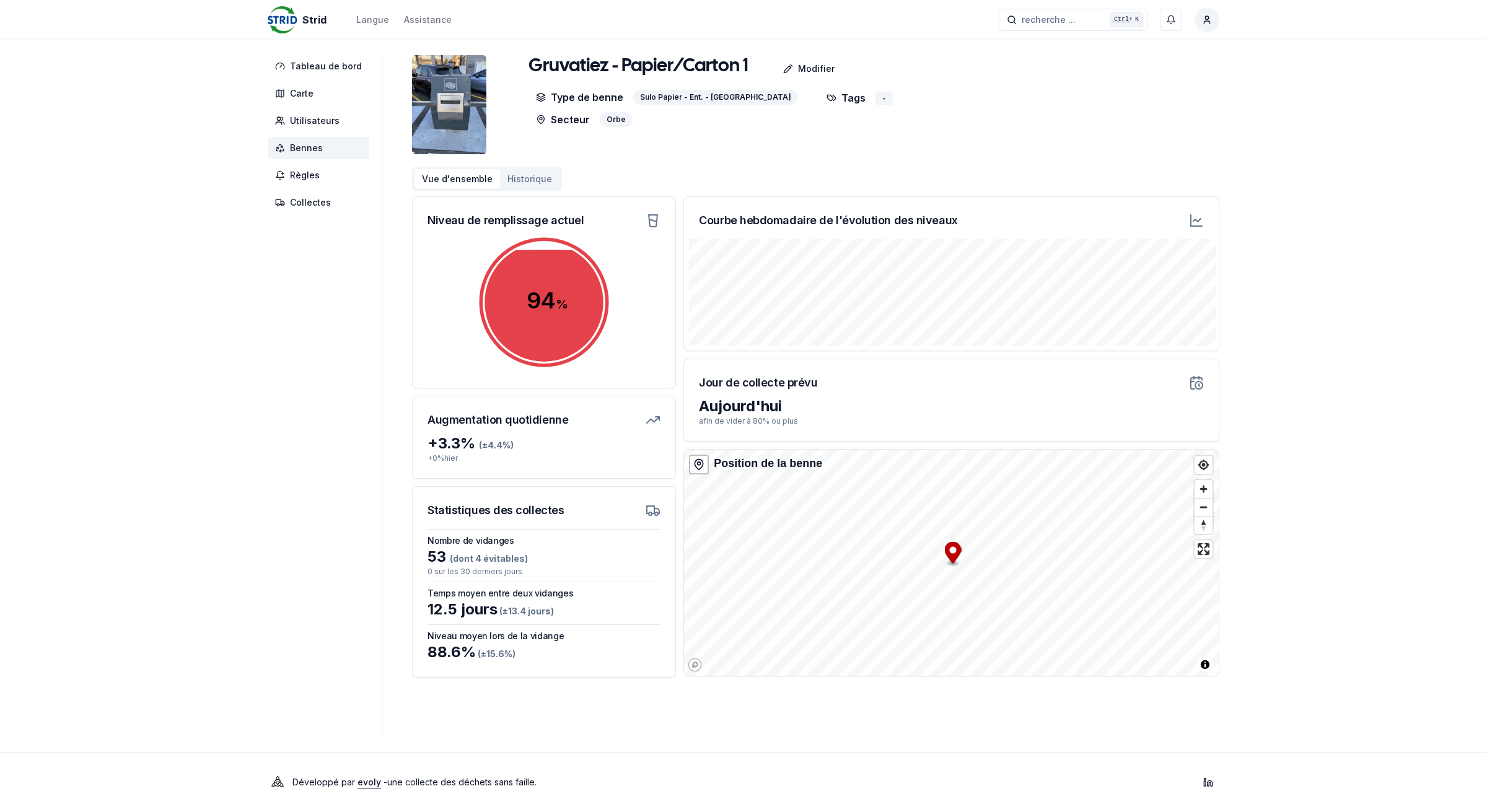
click at [319, 150] on span "Bennes" at bounding box center [306, 148] width 33 height 13
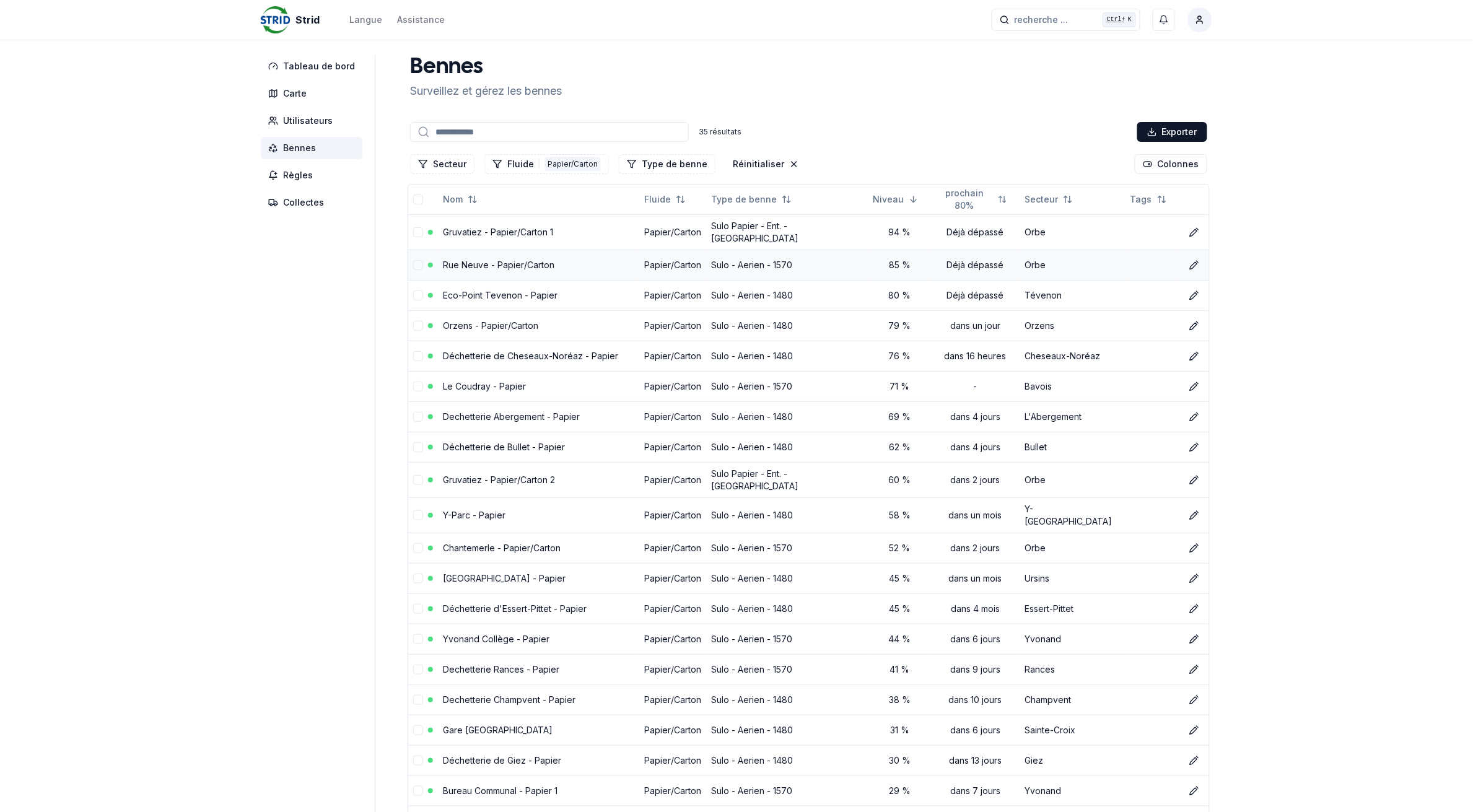
click at [503, 260] on link "Rue Neuve - Papier/Carton" at bounding box center [499, 265] width 112 height 11
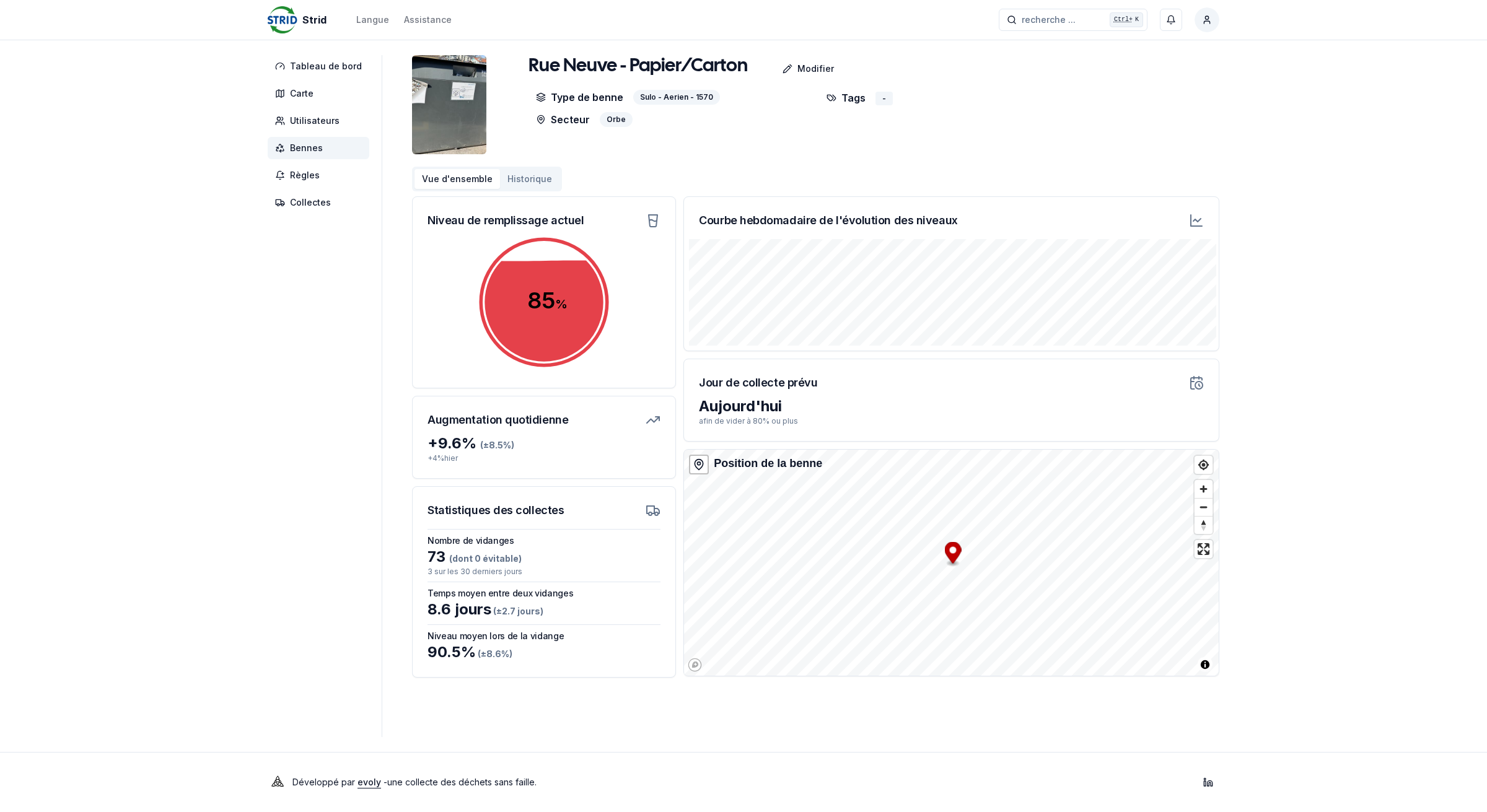
click at [344, 153] on span "Bennes" at bounding box center [318, 148] width 102 height 23
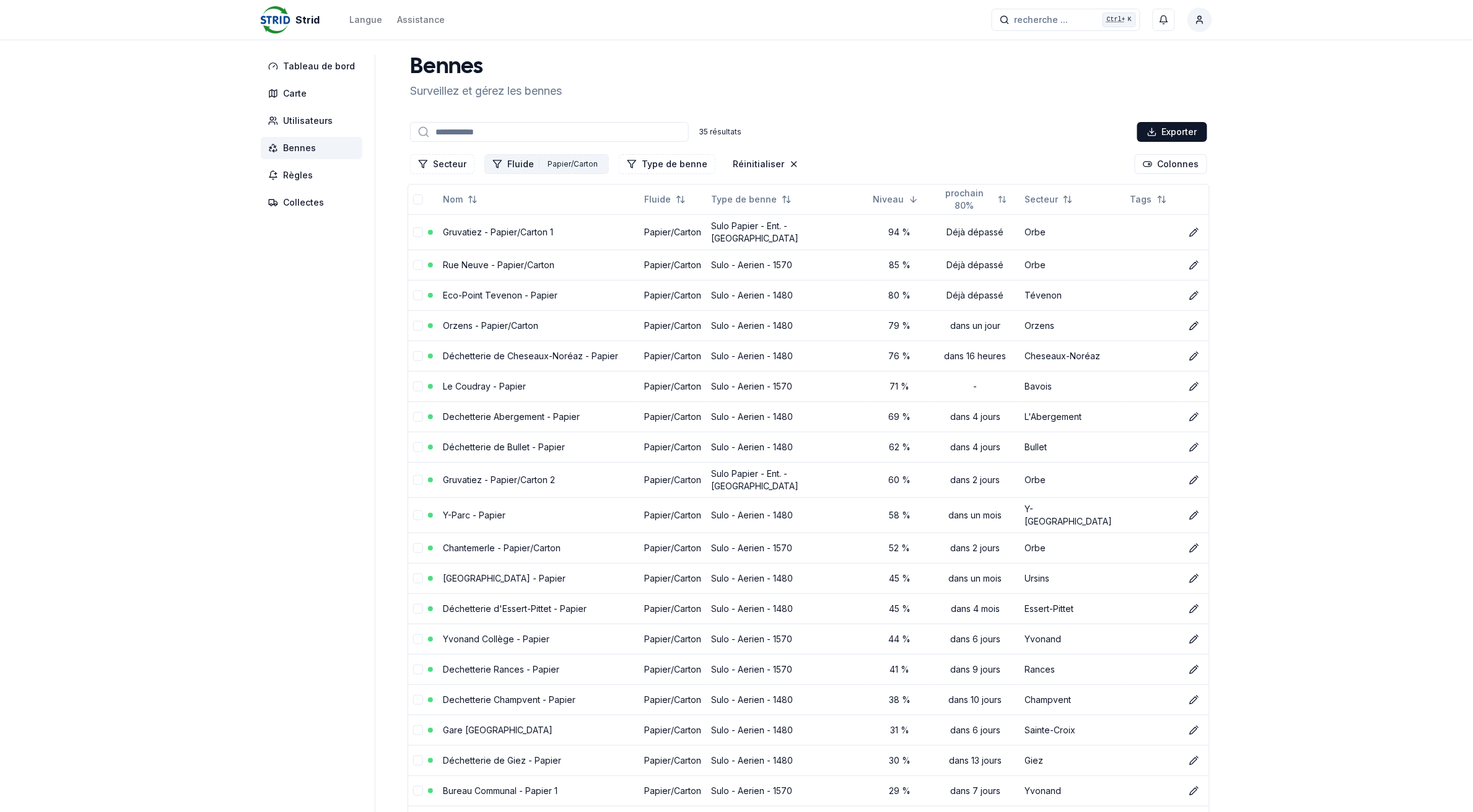
click at [545, 164] on div "Papier/Carton" at bounding box center [573, 164] width 56 height 13
click at [491, 316] on icon "Suggestions" at bounding box center [493, 317] width 8 height 10
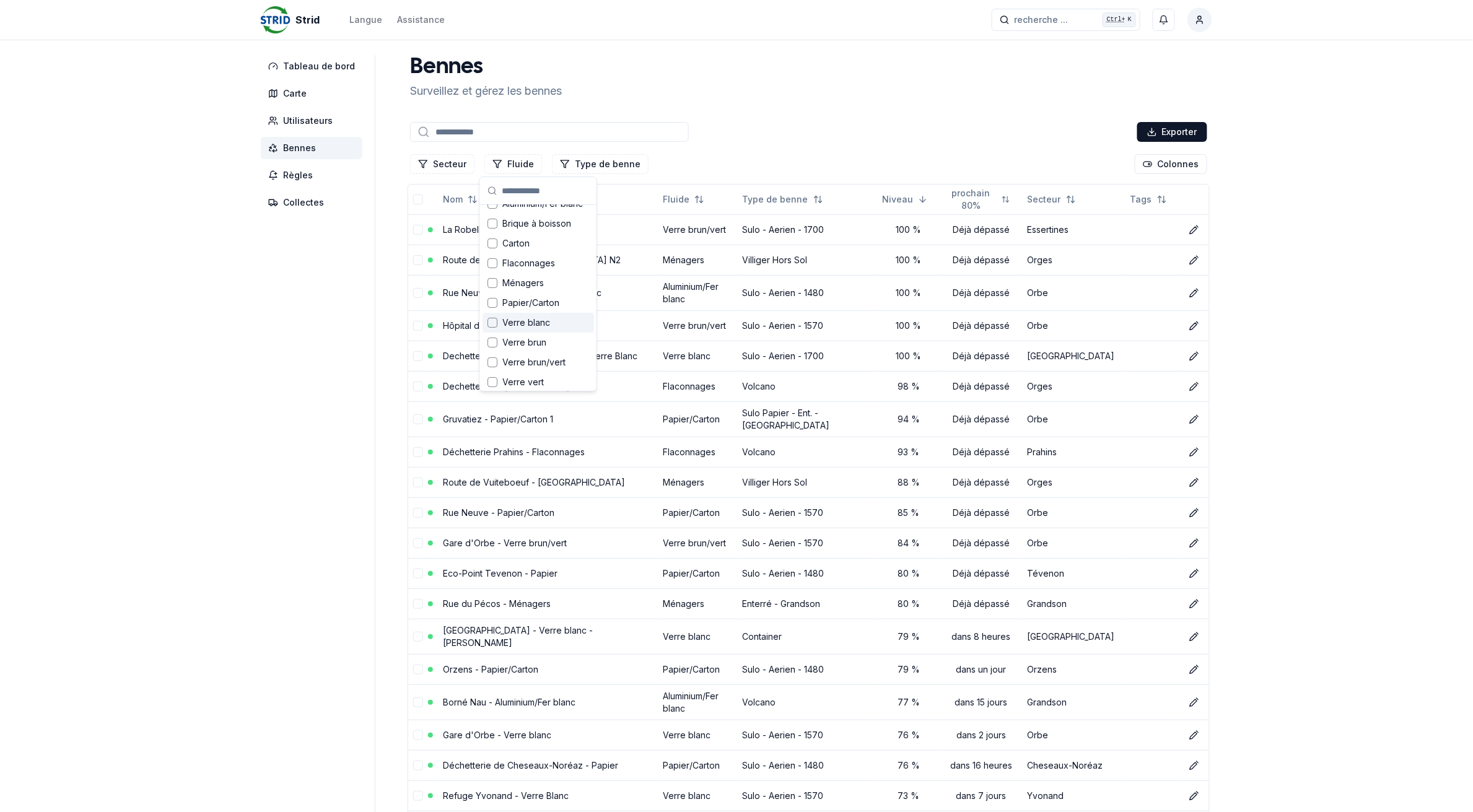
scroll to position [17, 0]
click at [536, 321] on span "Verre blanc" at bounding box center [527, 320] width 48 height 13
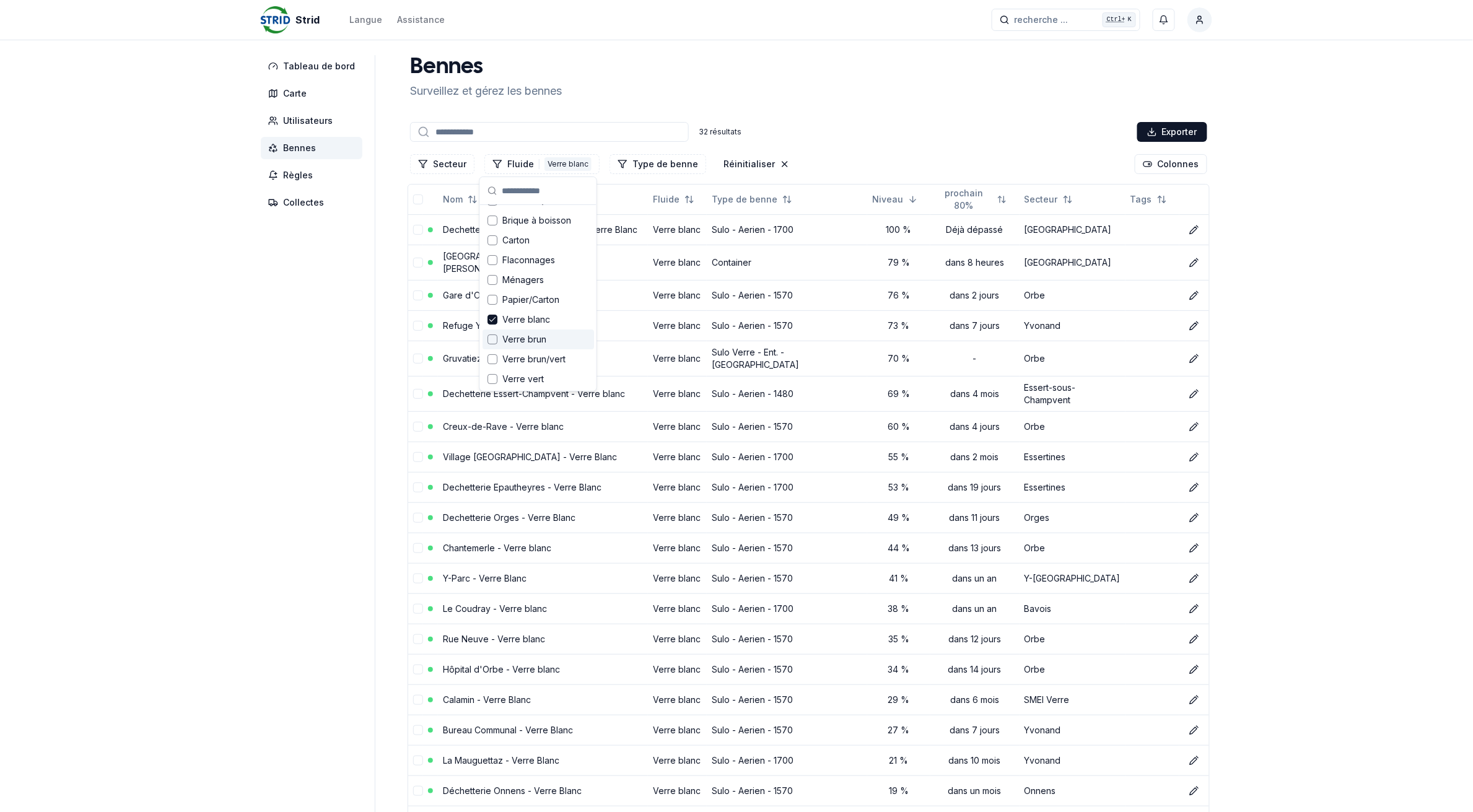
click at [531, 341] on span "Verre brun" at bounding box center [524, 339] width 44 height 13
click at [531, 357] on span "Verre brun/vert" at bounding box center [534, 359] width 64 height 13
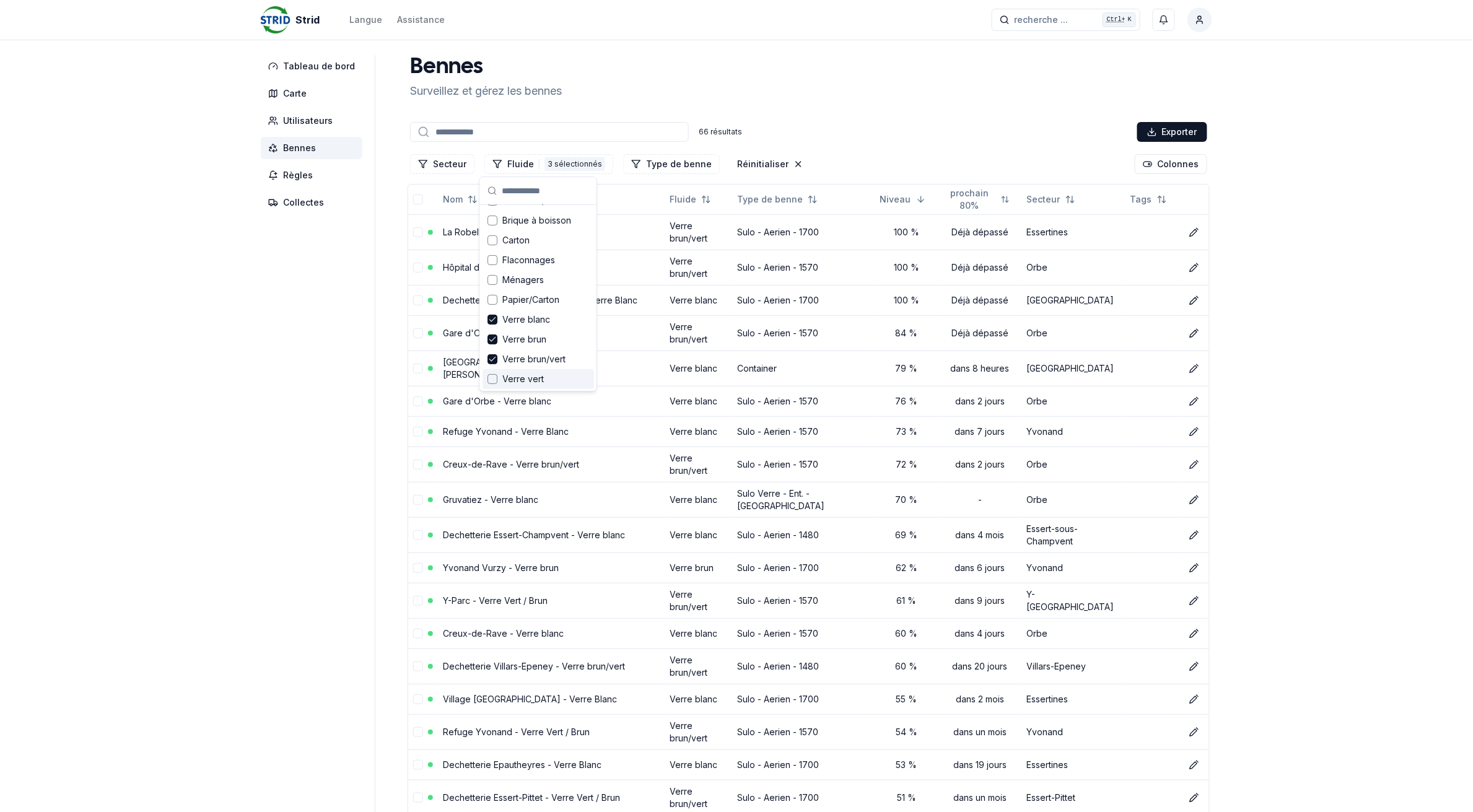
click at [527, 376] on span "Verre vert" at bounding box center [523, 379] width 42 height 13
click at [515, 295] on link "Dechetterie Corcelles-Chavornay - Verre Blanc" at bounding box center [541, 300] width 195 height 11
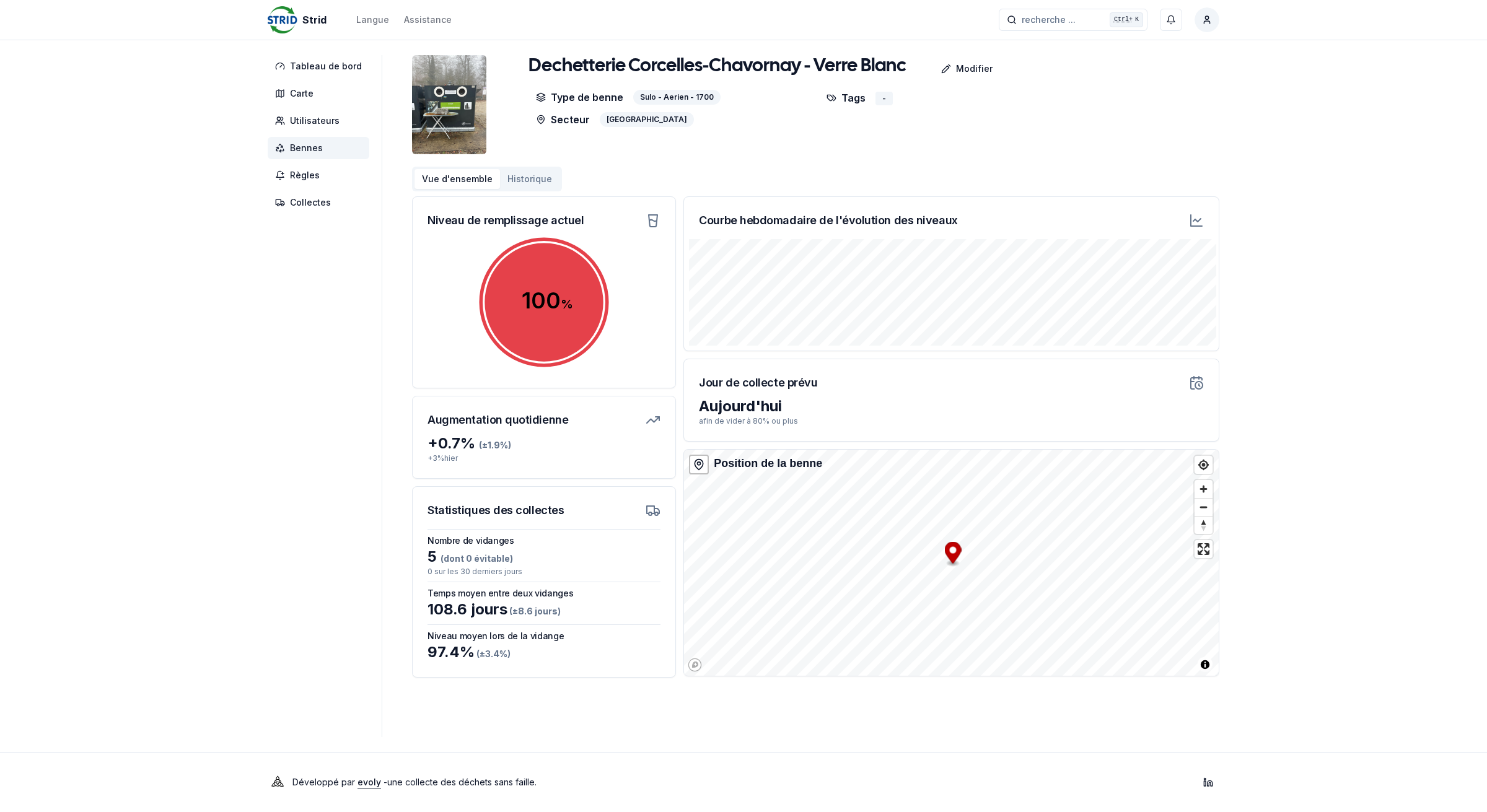
click at [534, 178] on button "Historique" at bounding box center [529, 179] width 59 height 20
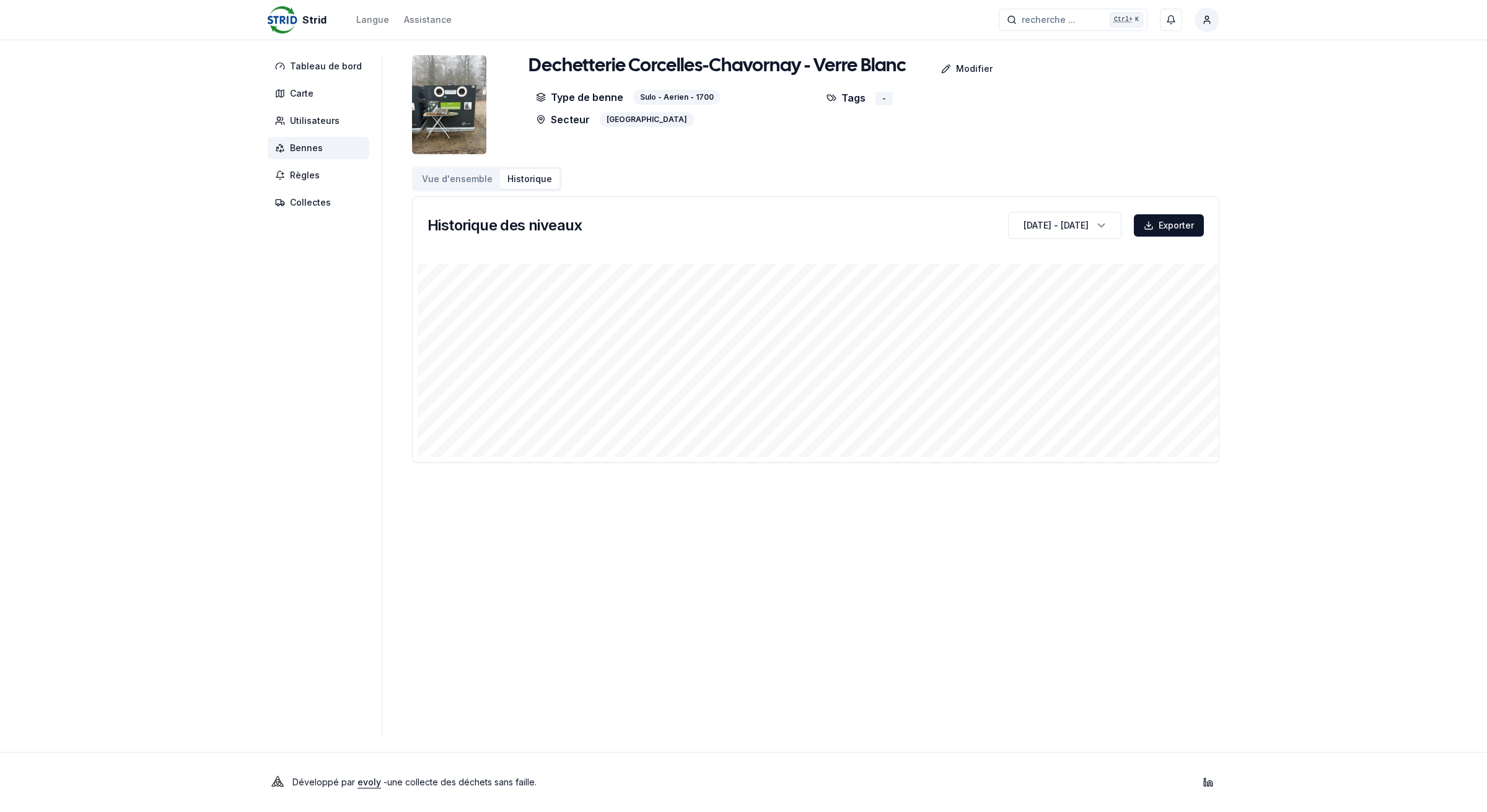
click at [314, 147] on span "Bennes" at bounding box center [306, 148] width 33 height 13
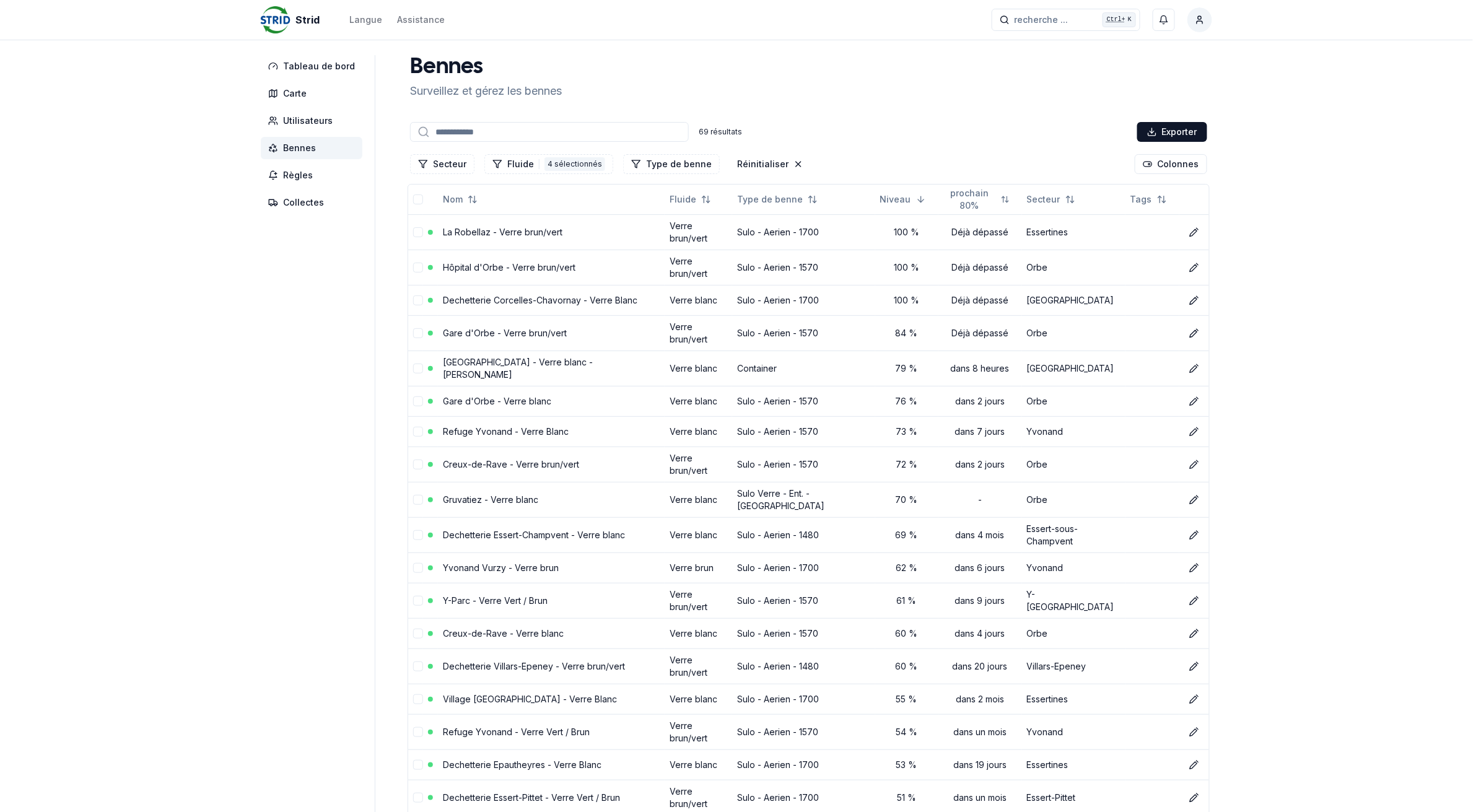
click at [457, 131] on input at bounding box center [549, 132] width 279 height 20
click at [515, 164] on button "Fluide 4 4 sélectionnés" at bounding box center [548, 164] width 129 height 20
click at [542, 382] on div "Effacer les filtres" at bounding box center [539, 379] width 112 height 20
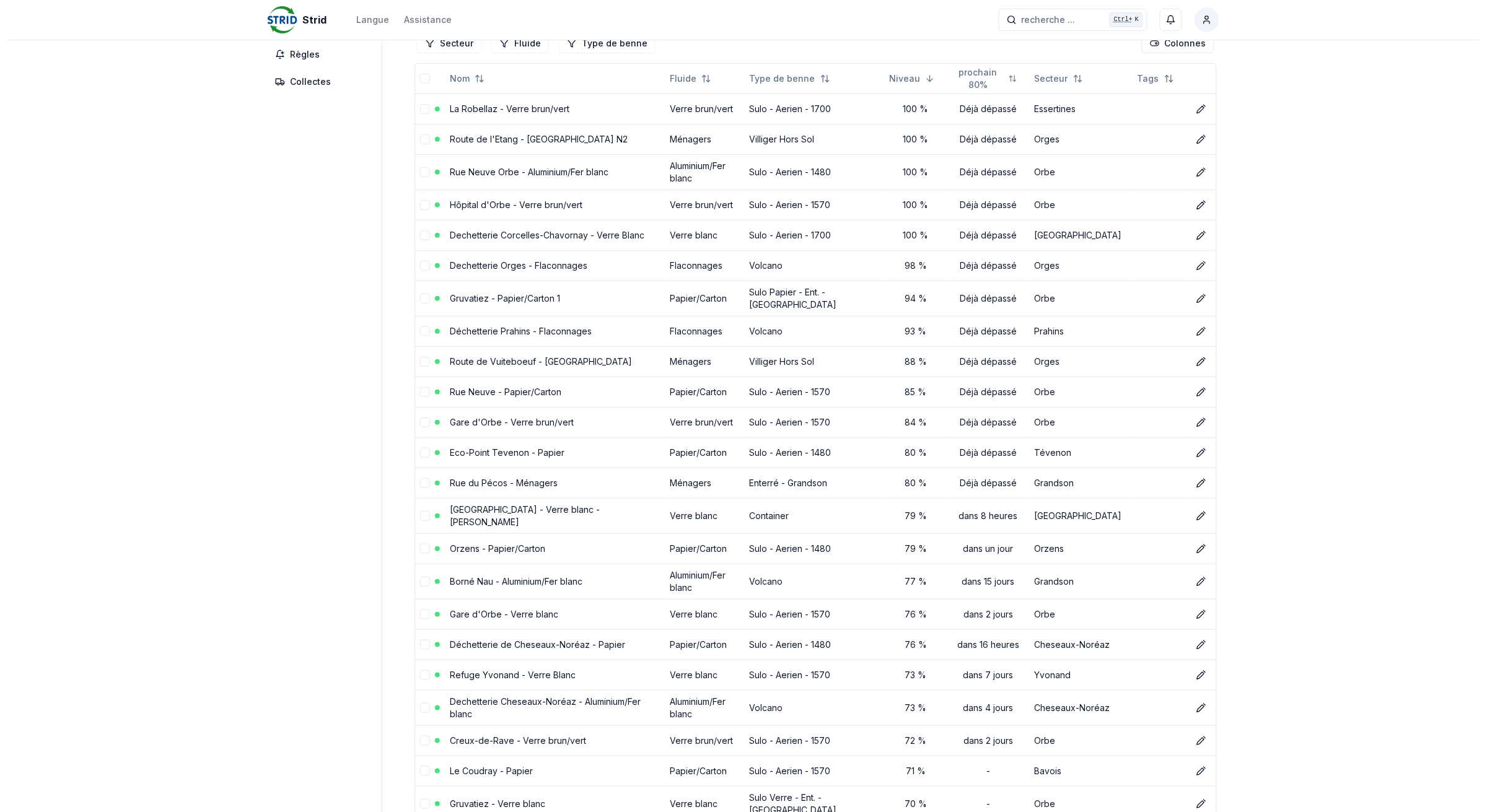
scroll to position [0, 0]
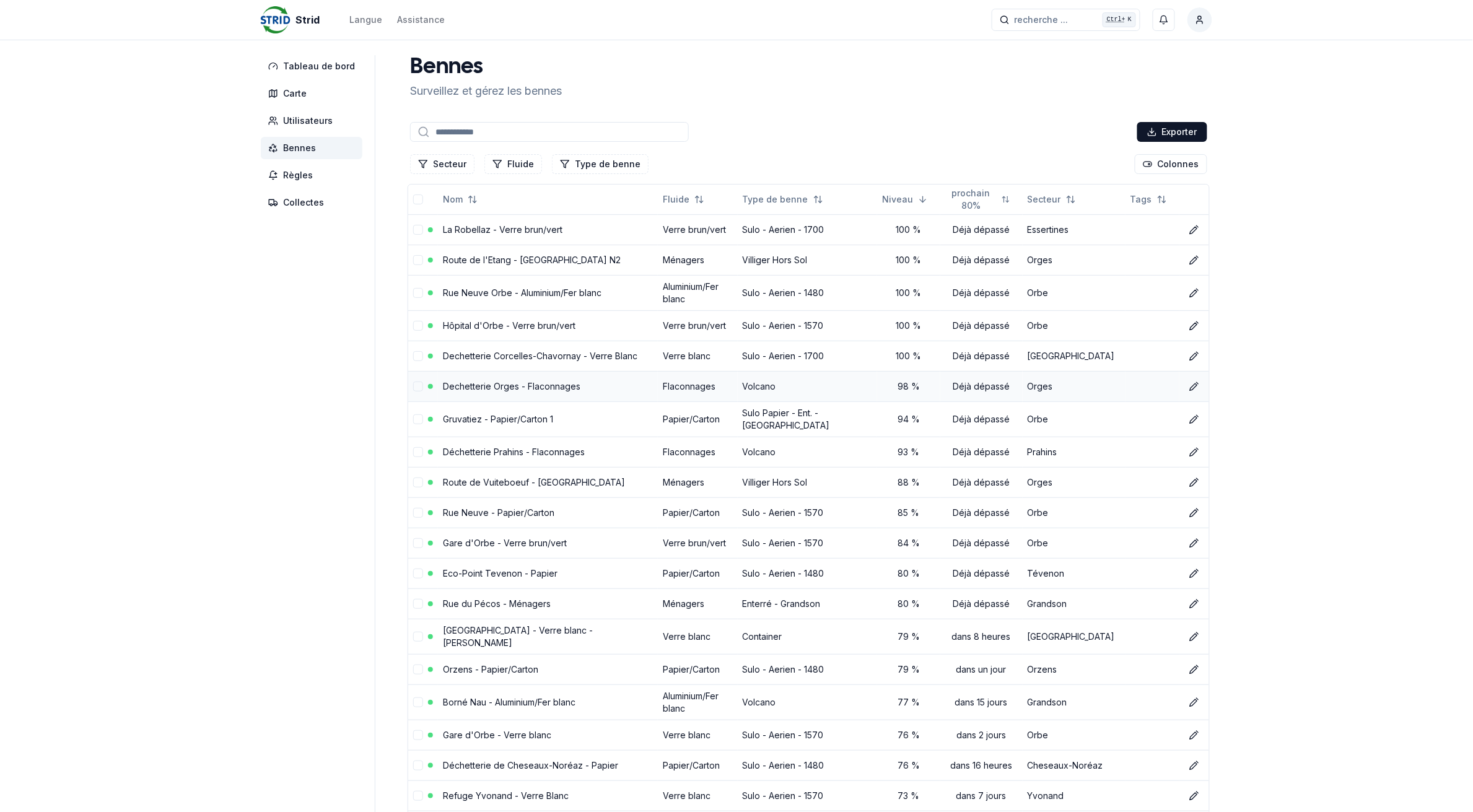
click at [519, 390] on link "Dechetterie Orges - Flaconnages" at bounding box center [512, 386] width 138 height 11
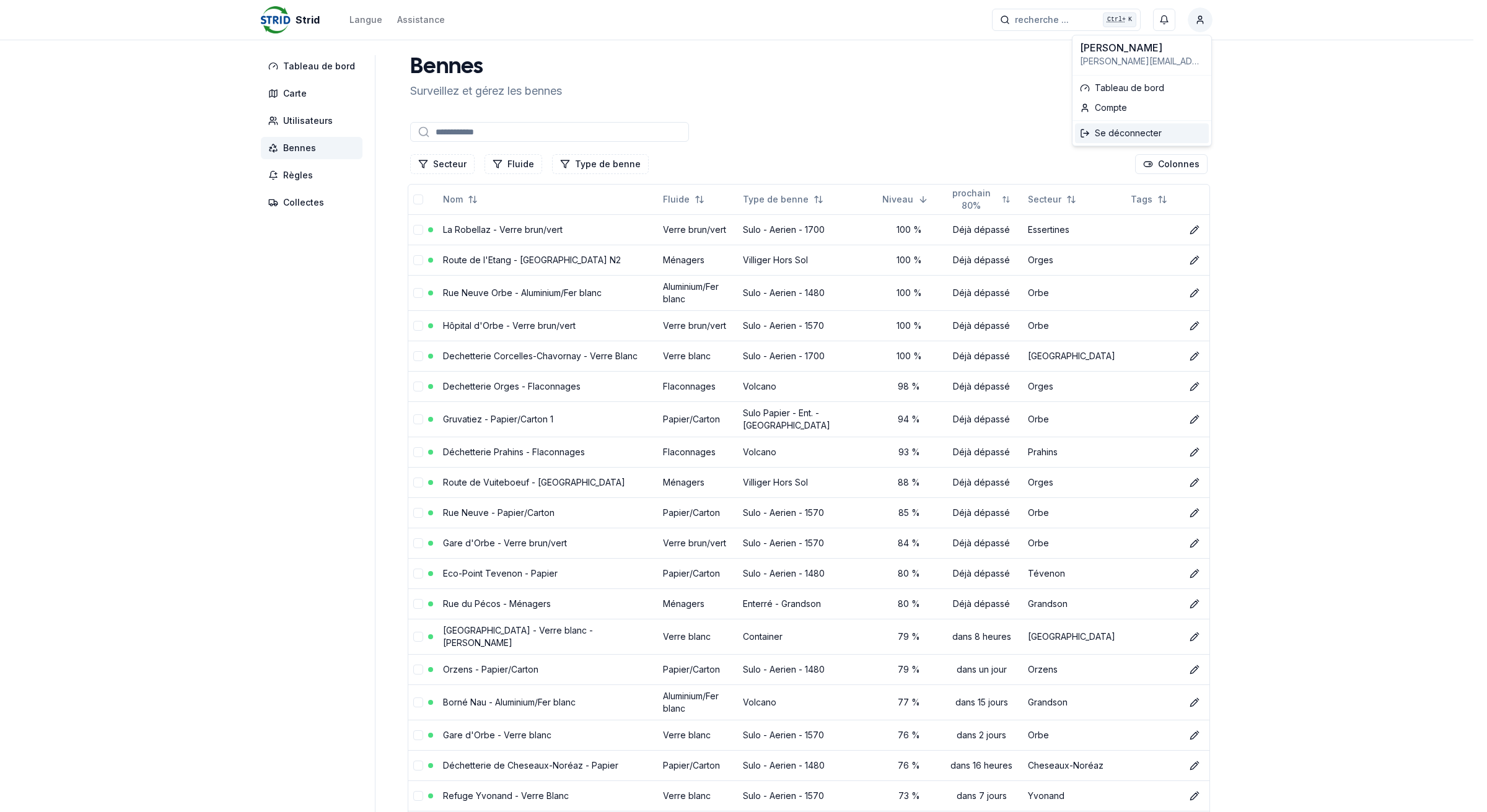
click at [1164, 132] on div "Se déconnecter" at bounding box center [1142, 133] width 134 height 20
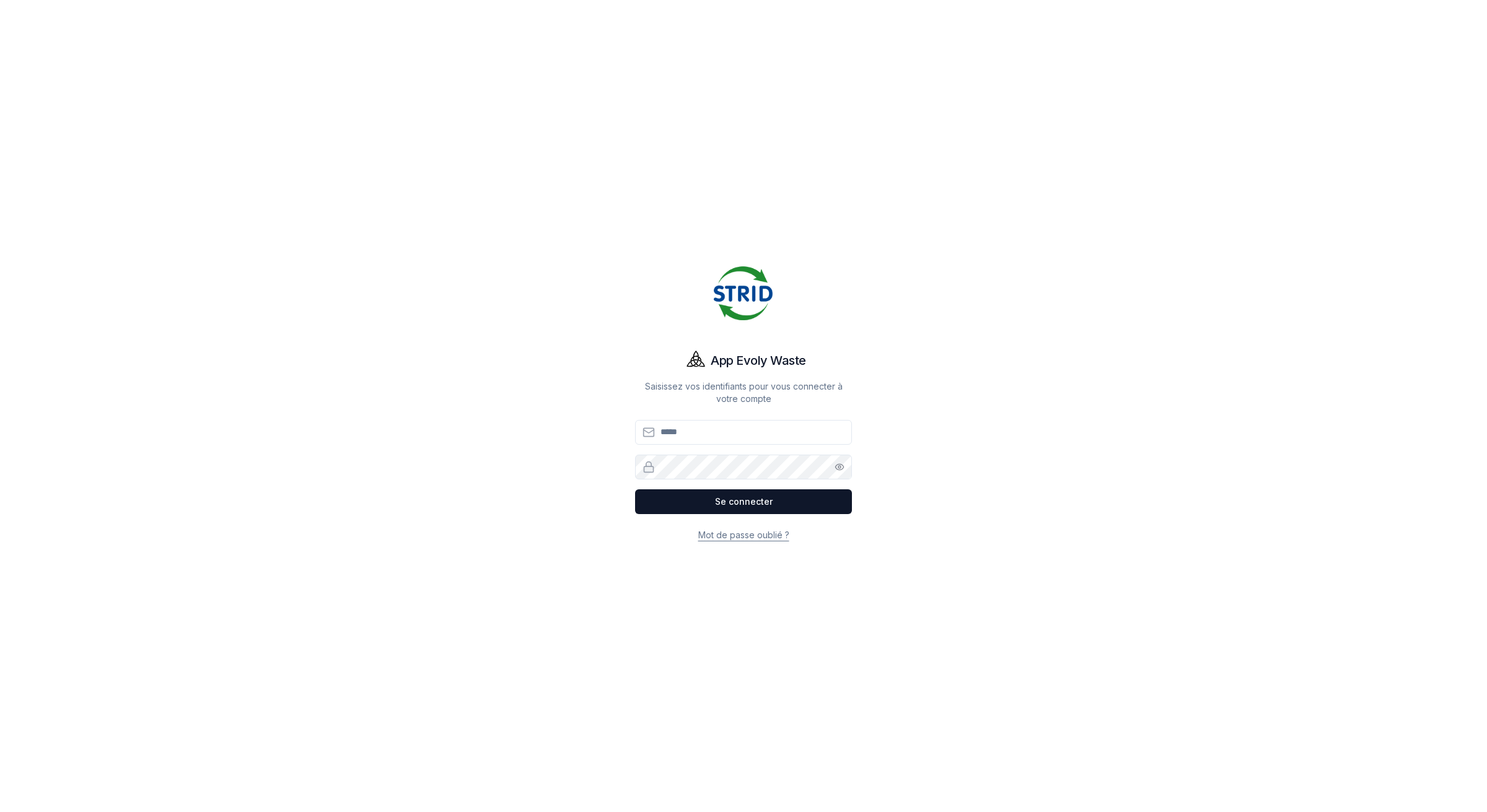
type input "**********"
click at [471, 168] on div "**********" at bounding box center [743, 406] width 991 height 812
